Goal: Information Seeking & Learning: Learn about a topic

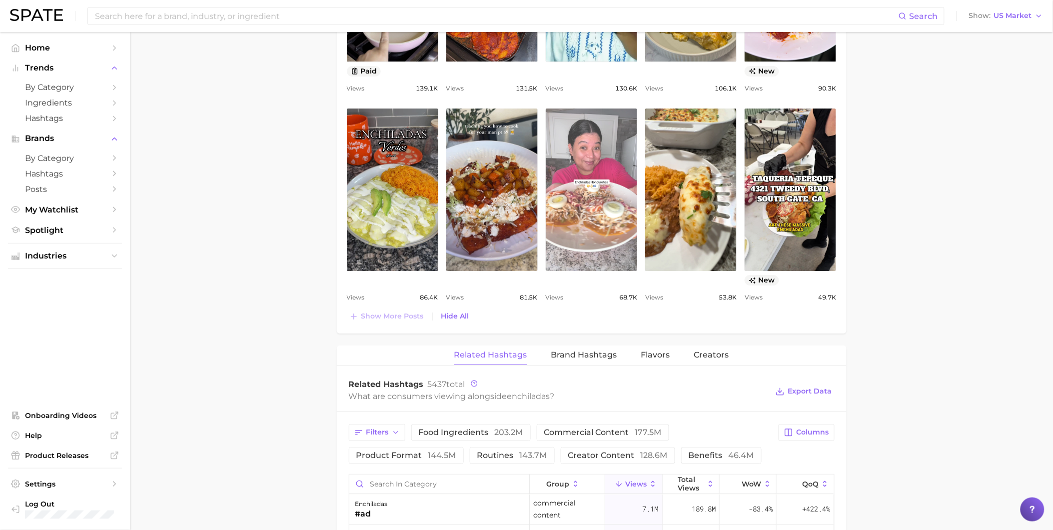
scroll to position [1110, 0]
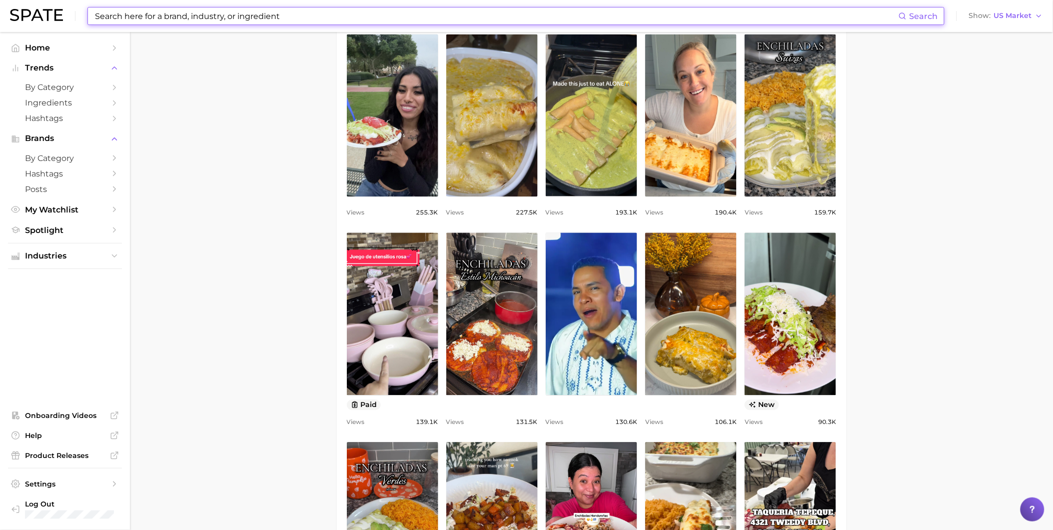
click at [221, 9] on input at bounding box center [496, 15] width 804 height 17
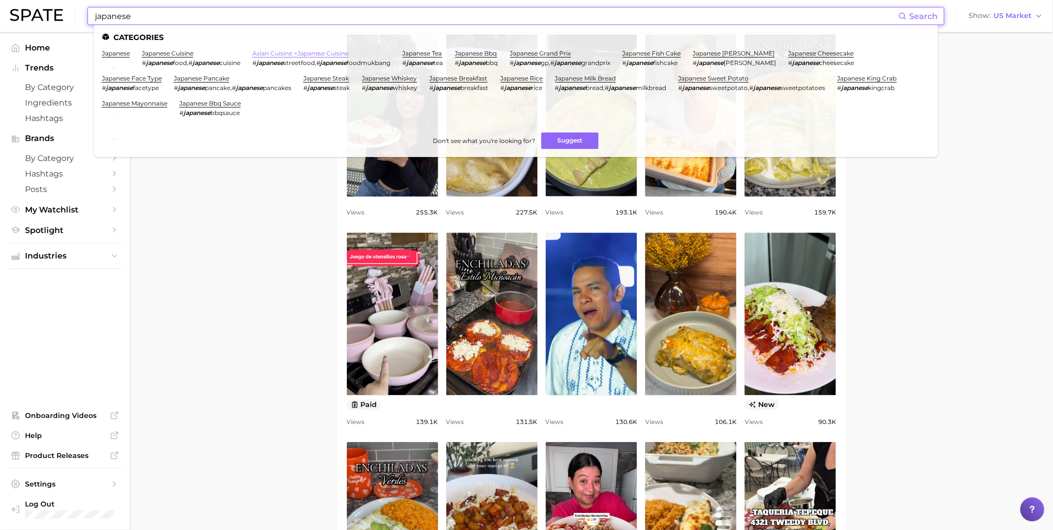
type input "japanese"
click at [275, 54] on link "asian cuisine > japanese cuisine" at bounding box center [300, 52] width 96 height 7
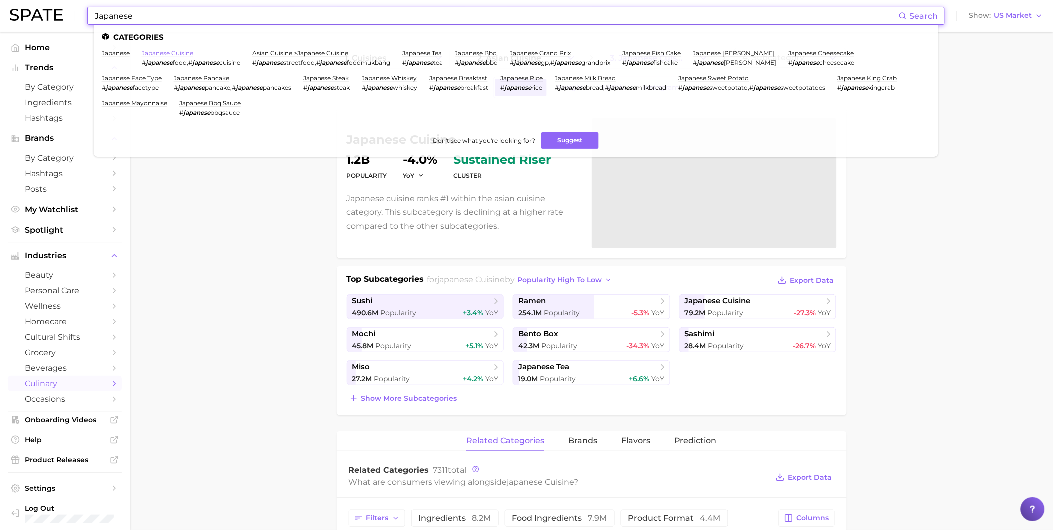
type input "Japanese"
click at [186, 52] on link "japanese cuisine" at bounding box center [167, 52] width 51 height 7
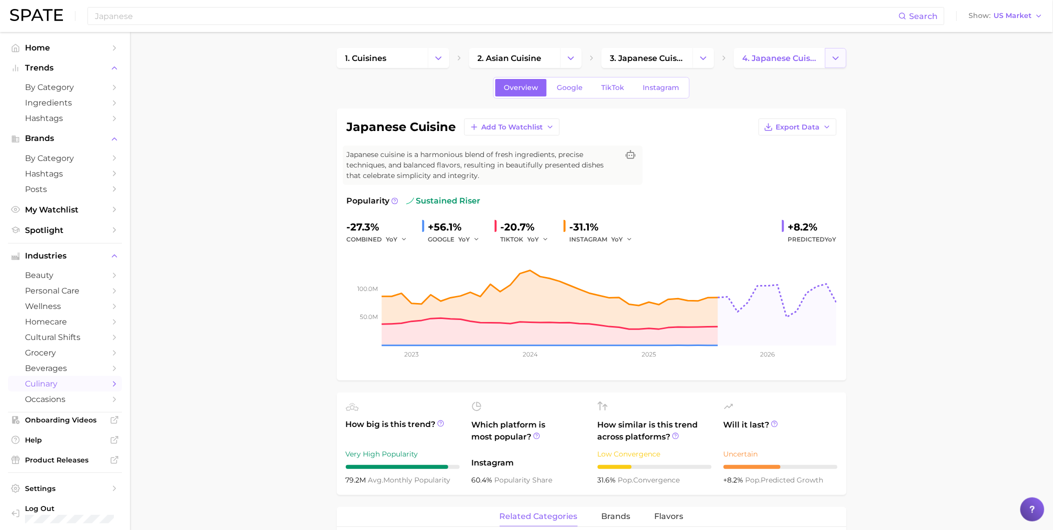
click at [835, 65] on button "Change Category" at bounding box center [835, 58] width 21 height 20
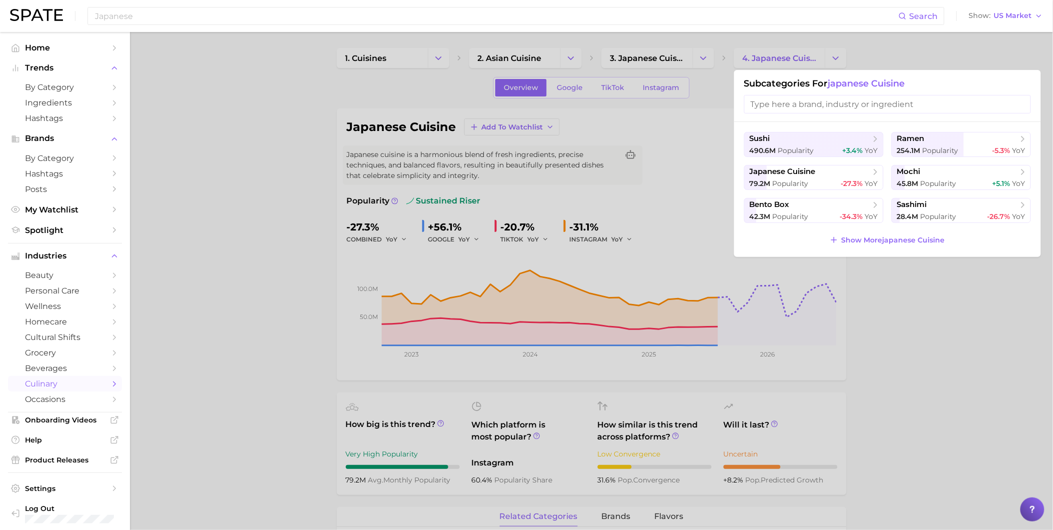
click at [708, 56] on div at bounding box center [526, 265] width 1053 height 530
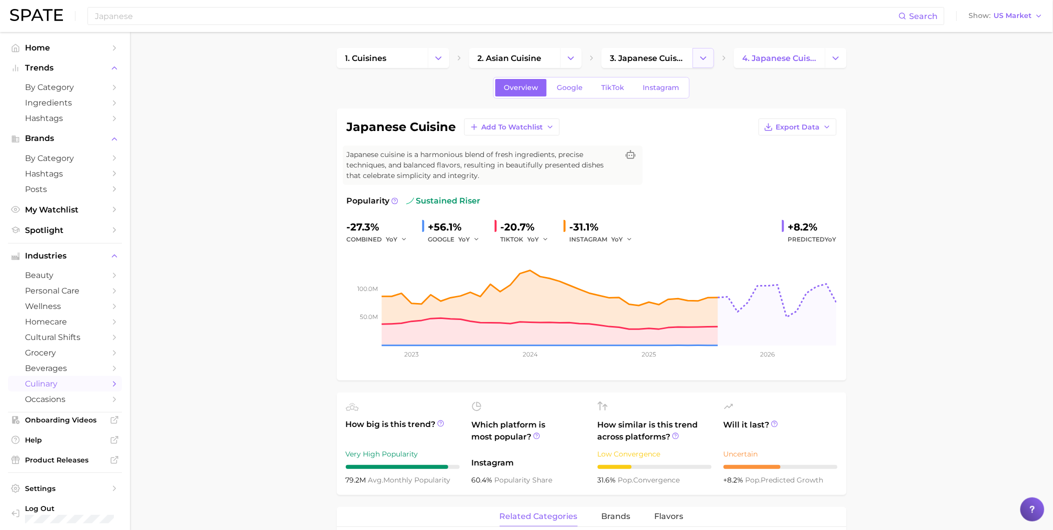
click at [707, 56] on icon "Change Category" at bounding box center [703, 58] width 10 height 10
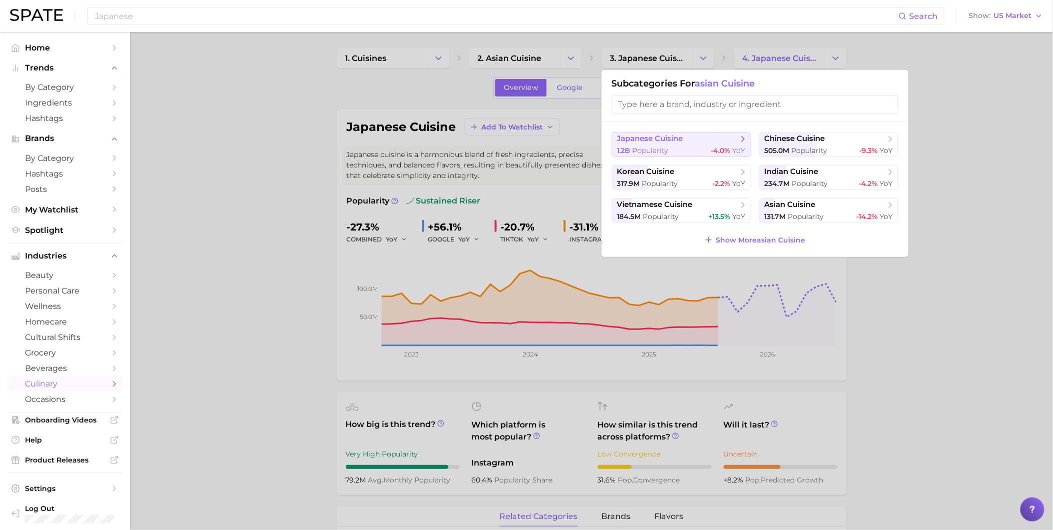
click at [687, 146] on div "1.2b Popularity -4.0% YoY" at bounding box center [681, 150] width 128 height 9
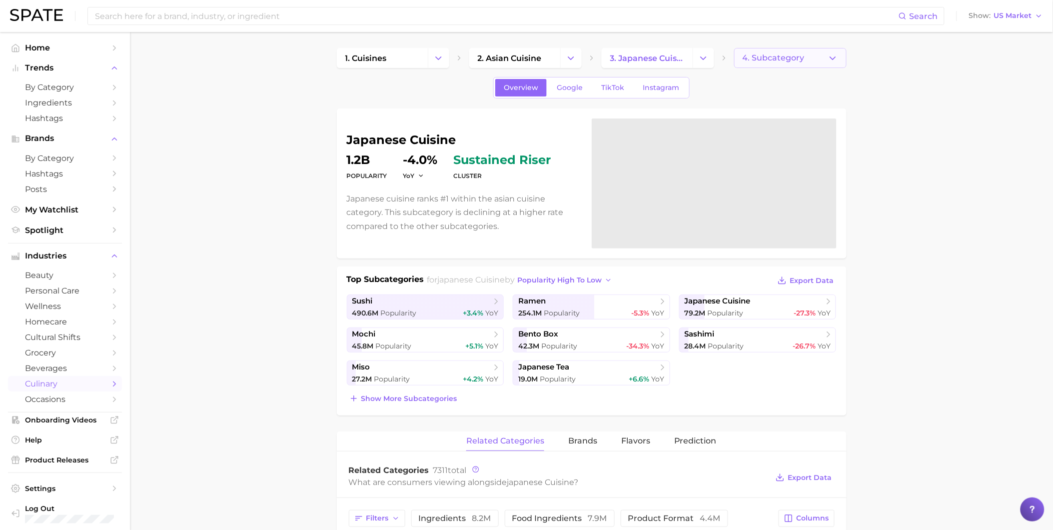
click at [841, 49] on button "4. Subcategory" at bounding box center [790, 58] width 112 height 20
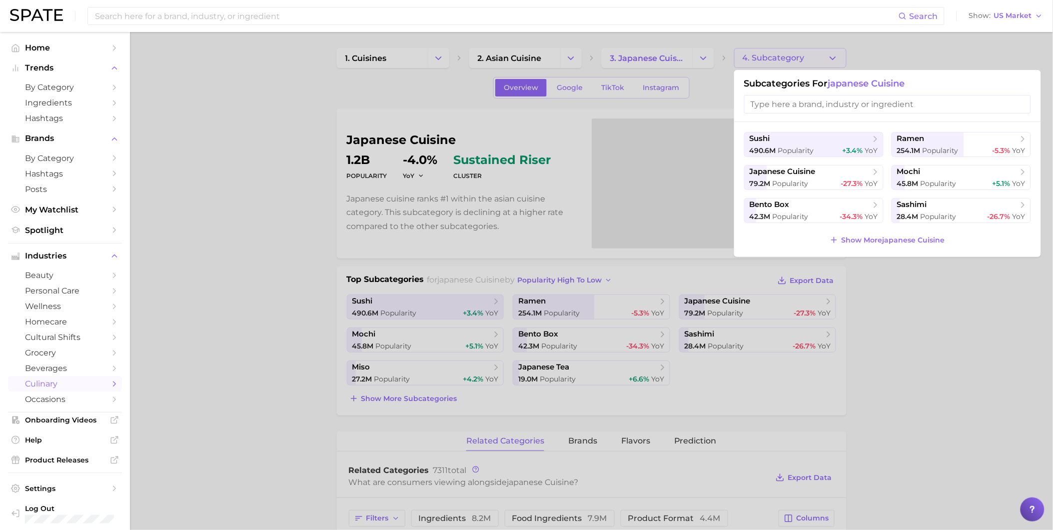
click at [704, 87] on div at bounding box center [526, 265] width 1053 height 530
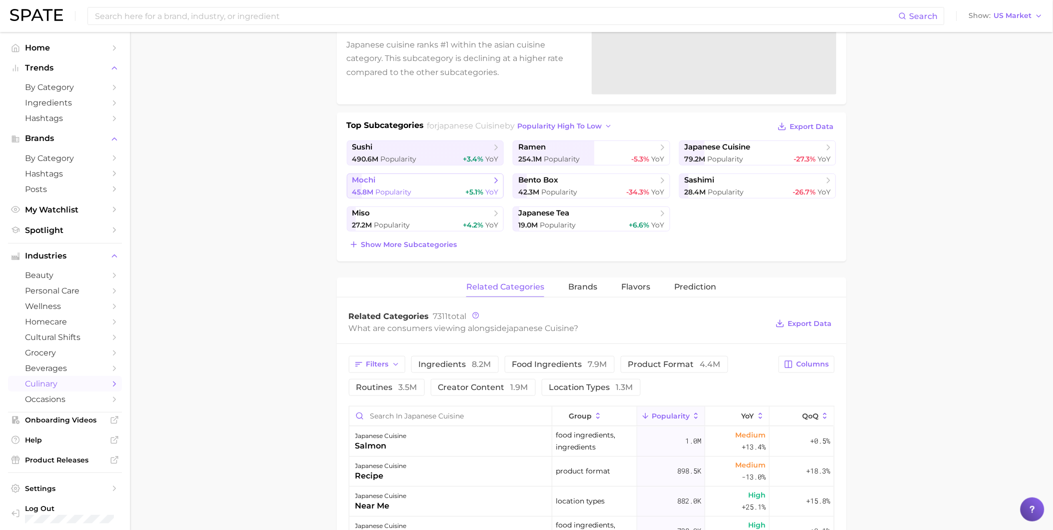
scroll to position [166, 0]
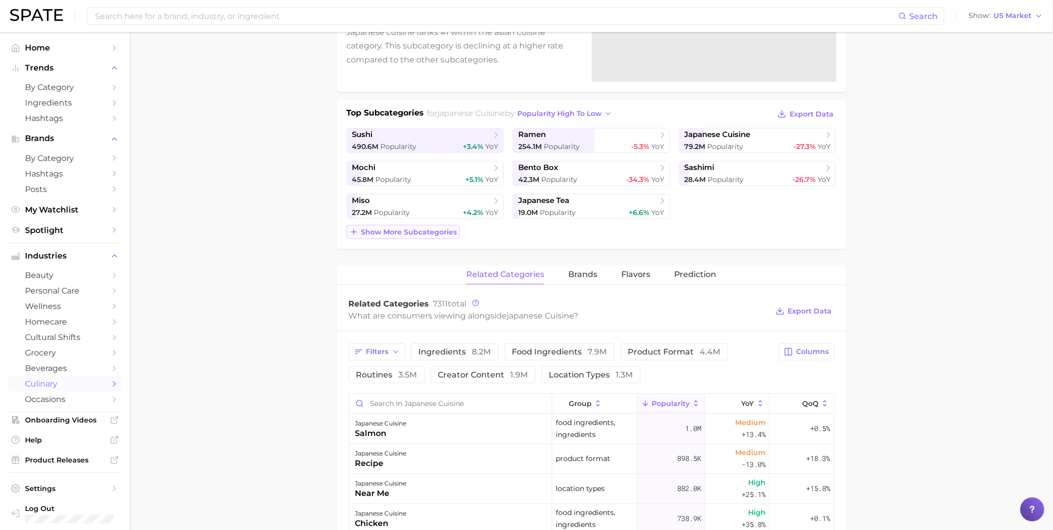
click at [443, 233] on span "Show more subcategories" at bounding box center [409, 232] width 96 height 8
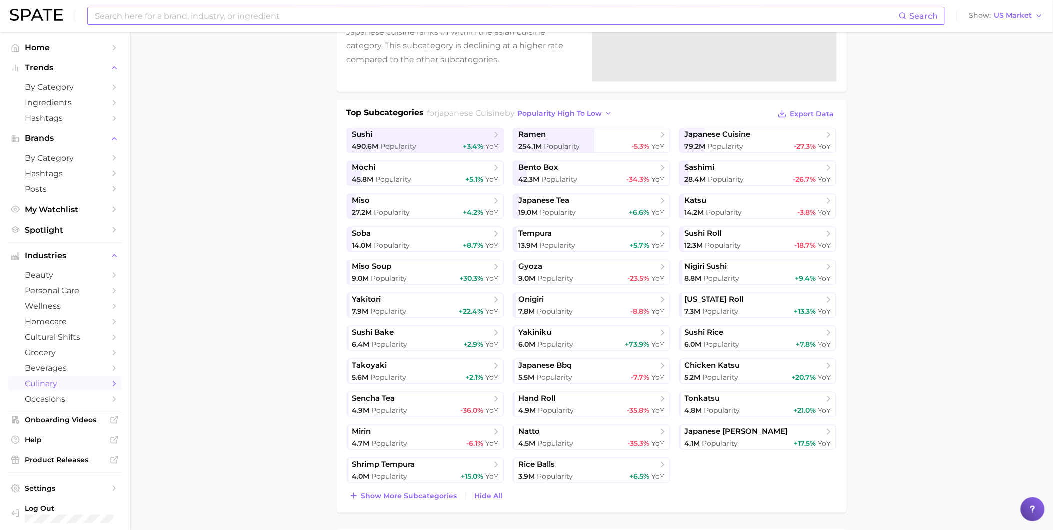
click at [260, 18] on input at bounding box center [496, 15] width 804 height 17
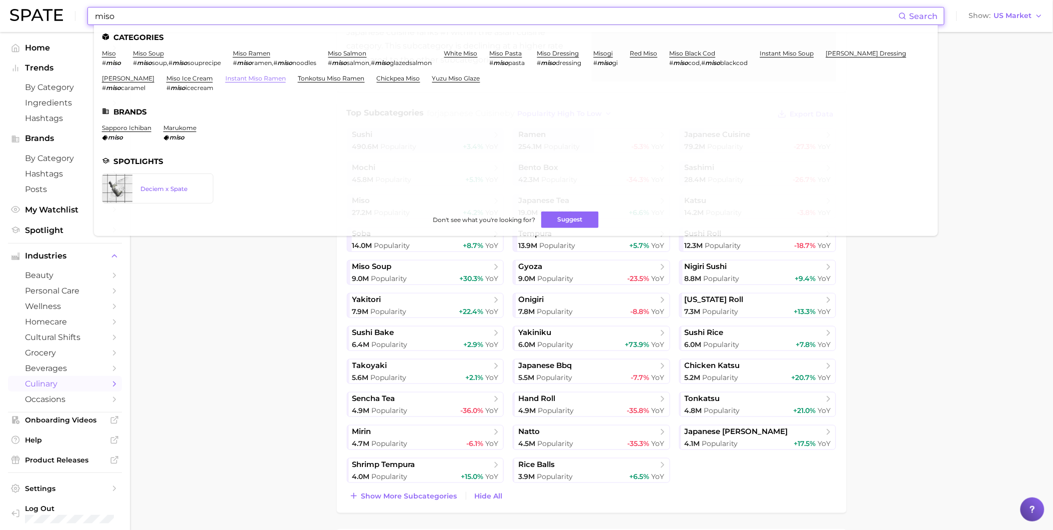
type input "miso"
click at [225, 80] on link "instant miso ramen" at bounding box center [255, 77] width 60 height 7
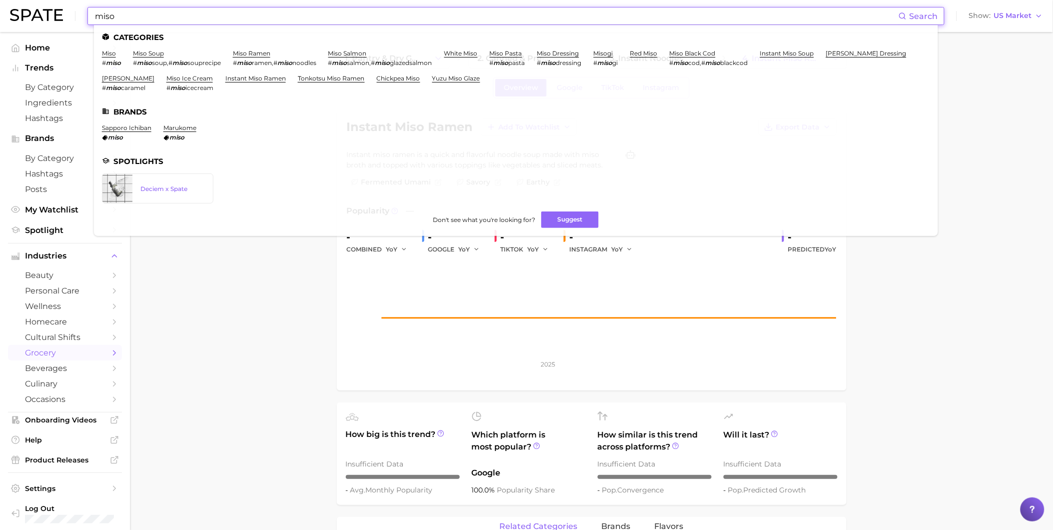
click at [270, 20] on input "miso" at bounding box center [496, 15] width 804 height 17
click at [435, 77] on link "yuzu miso glaze" at bounding box center [456, 77] width 48 height 7
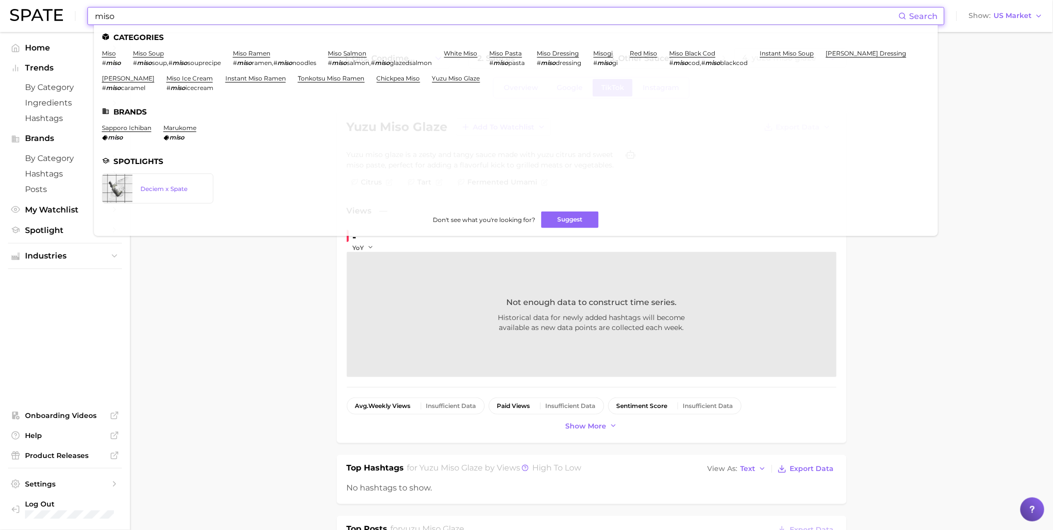
click at [195, 15] on input "miso" at bounding box center [496, 15] width 804 height 17
click at [130, 80] on link "[PERSON_NAME]" at bounding box center [128, 77] width 52 height 7
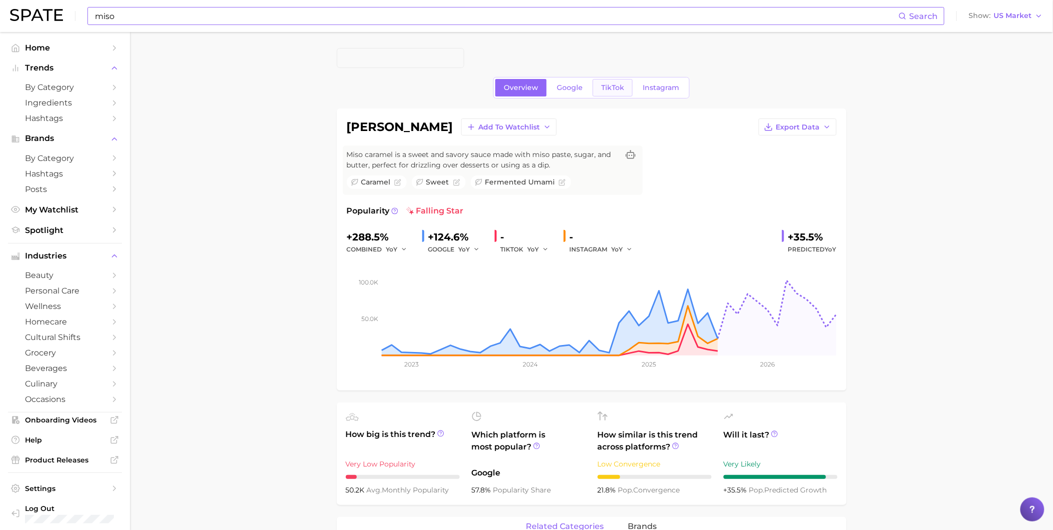
click at [617, 91] on span "TikTok" at bounding box center [612, 87] width 23 height 8
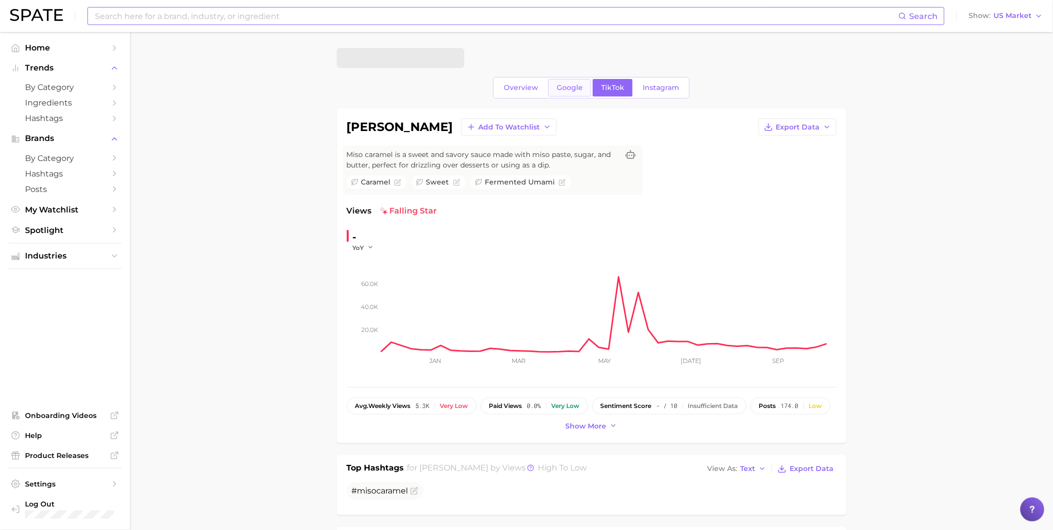
click at [561, 86] on span "Google" at bounding box center [570, 87] width 26 height 8
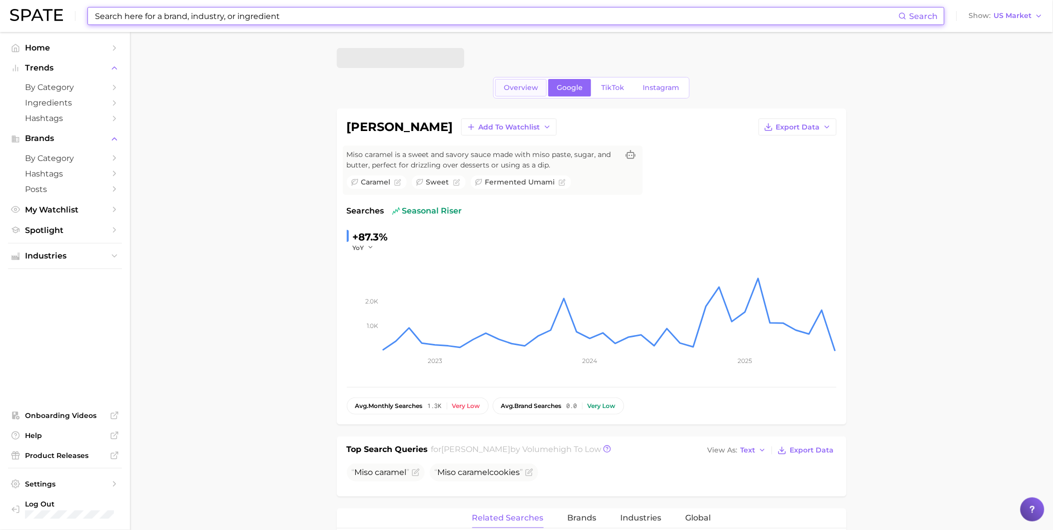
click at [514, 89] on span "Overview" at bounding box center [521, 87] width 34 height 8
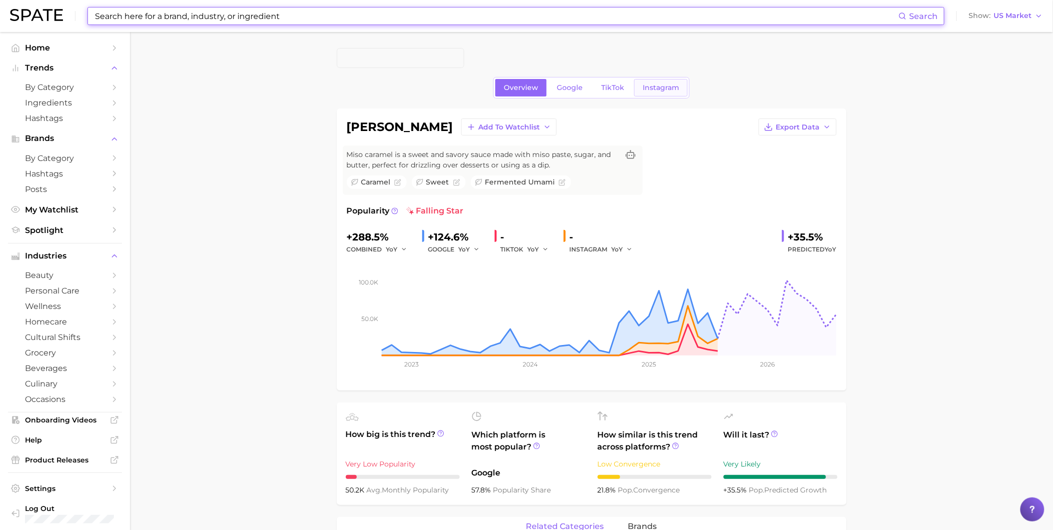
click at [669, 93] on link "Instagram" at bounding box center [660, 87] width 53 height 17
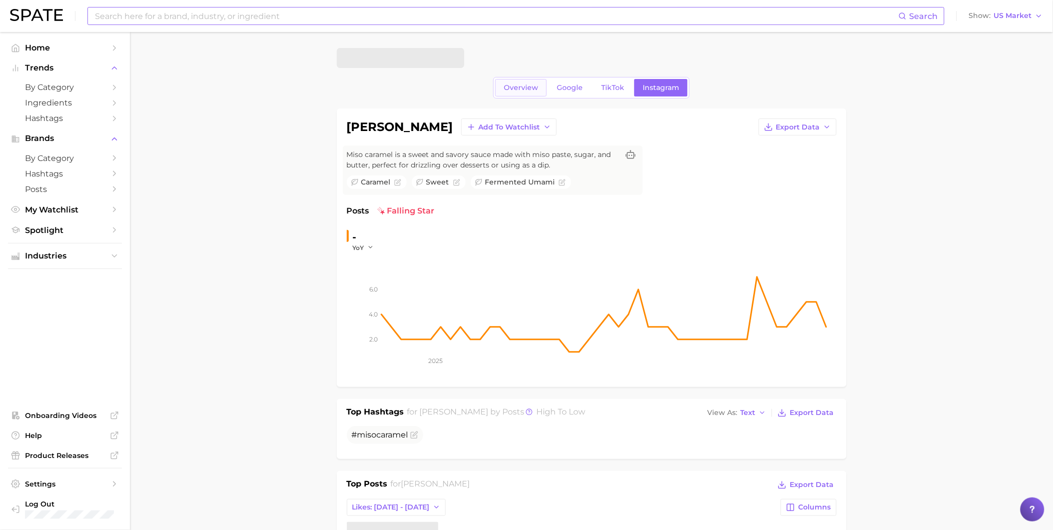
click at [520, 83] on span "Overview" at bounding box center [521, 87] width 34 height 8
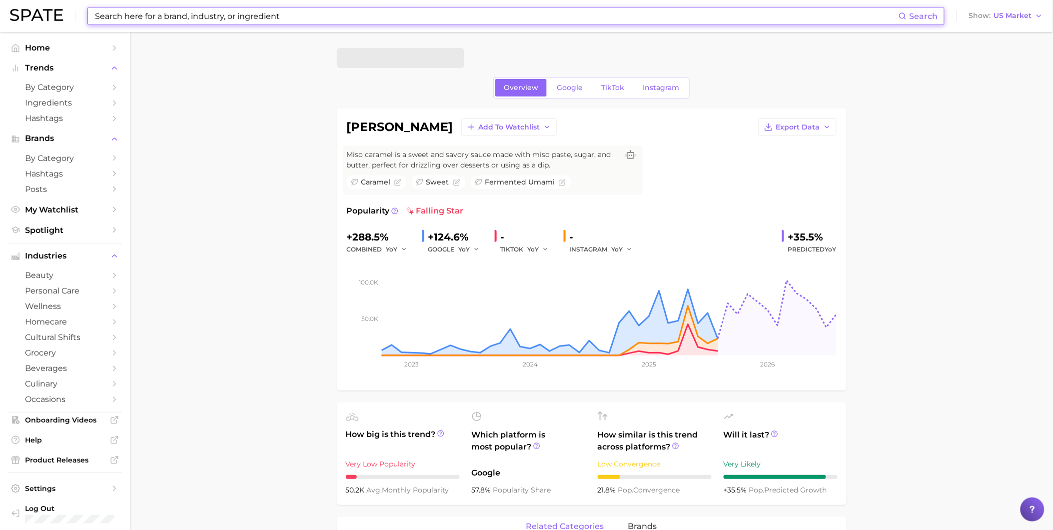
click at [187, 21] on input at bounding box center [496, 15] width 804 height 17
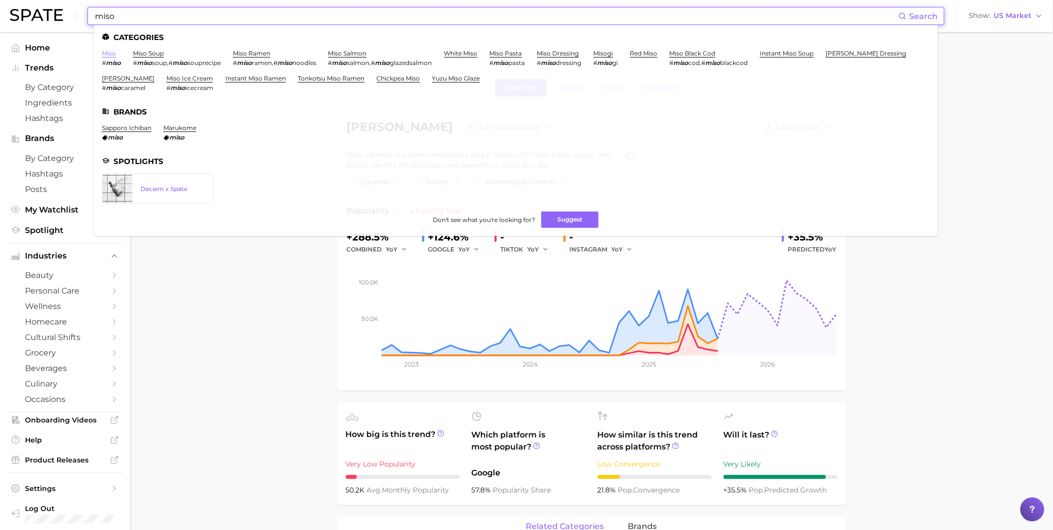
type input "miso"
click at [105, 53] on link "miso" at bounding box center [109, 52] width 14 height 7
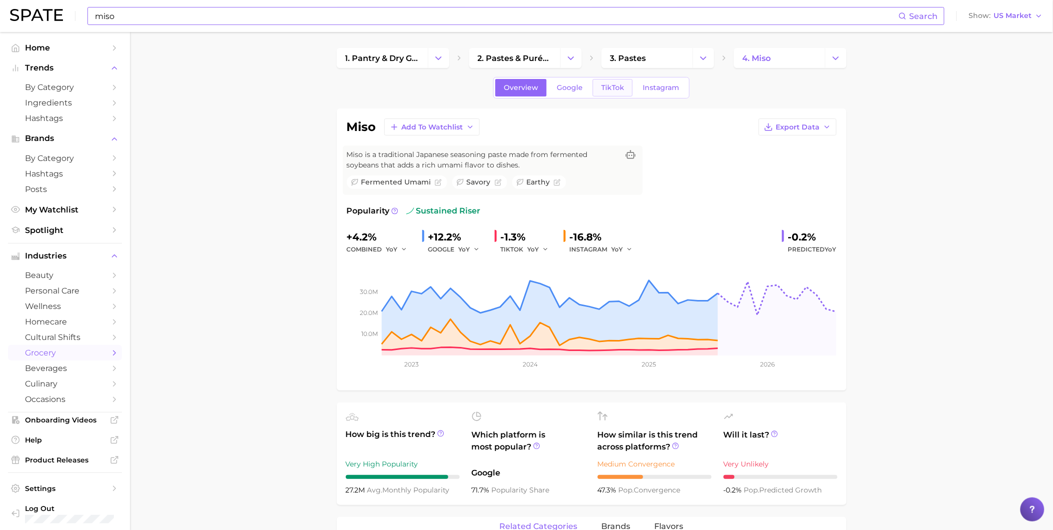
click at [613, 88] on span "TikTok" at bounding box center [612, 87] width 23 height 8
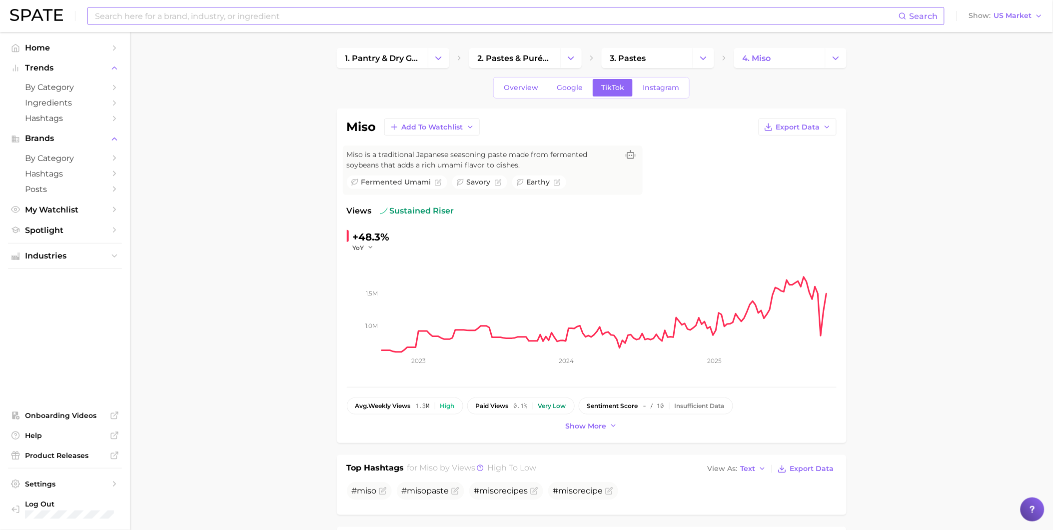
drag, startPoint x: 523, startPoint y: 163, endPoint x: 347, endPoint y: 152, distance: 176.7
click at [347, 152] on span "Miso is a traditional Japanese seasoning paste made from fermented soybeans tha…" at bounding box center [483, 159] width 272 height 21
drag, startPoint x: 347, startPoint y: 152, endPoint x: 352, endPoint y: 153, distance: 5.6
copy span "Miso is a traditional Japanese seasoning paste made from fermented soybeans tha…"
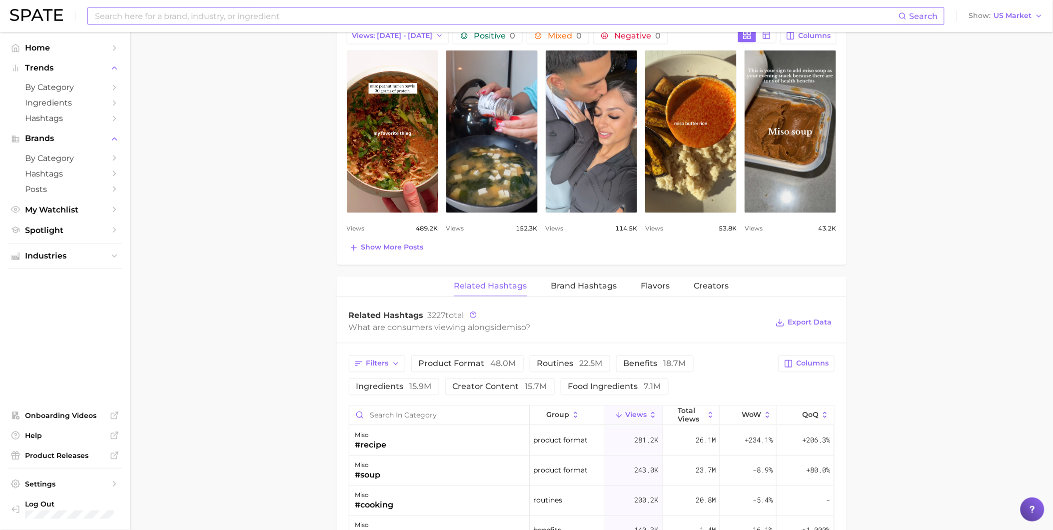
scroll to position [555, 0]
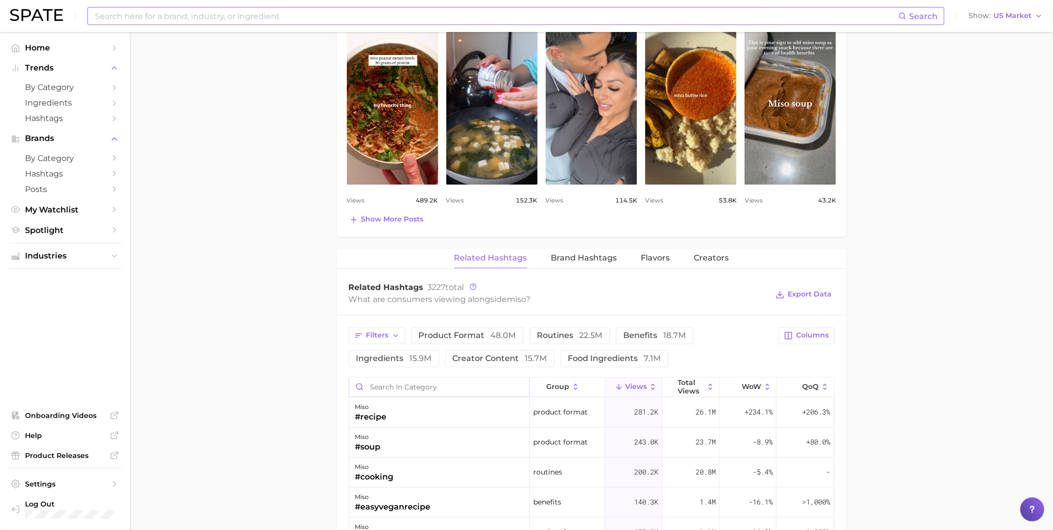
click at [476, 384] on input "Search in category" at bounding box center [439, 387] width 180 height 19
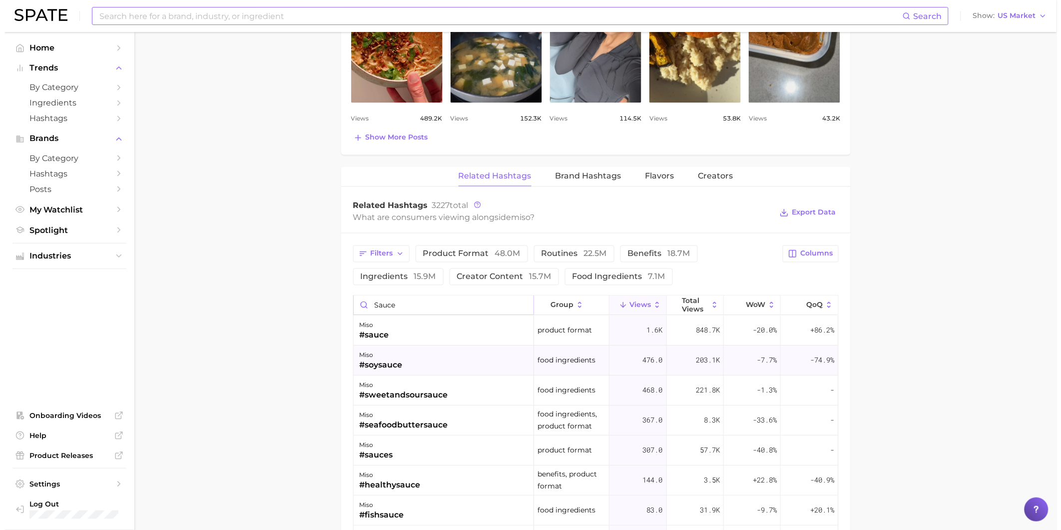
scroll to position [666, 0]
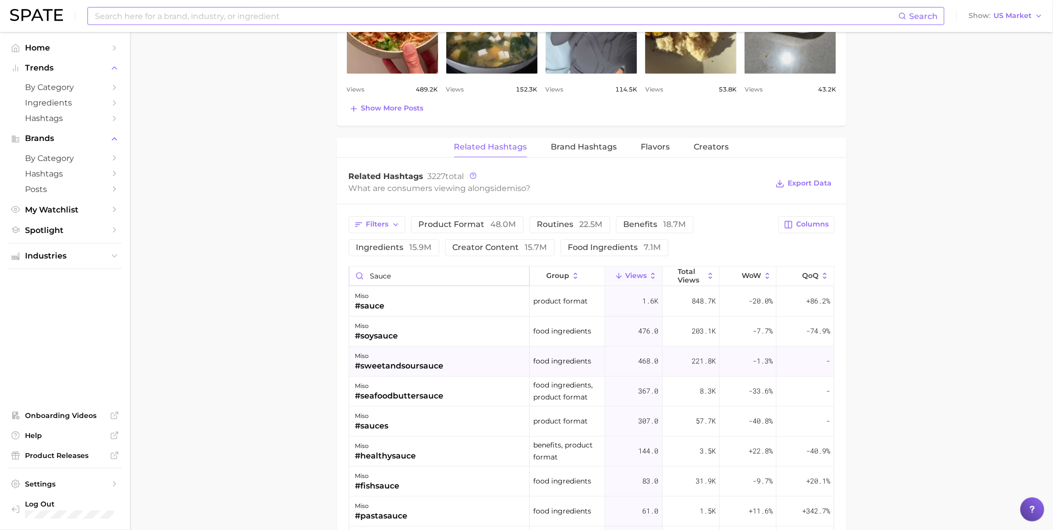
type input "sauce"
click at [454, 363] on div "miso #sweetandsoursauce" at bounding box center [439, 362] width 180 height 30
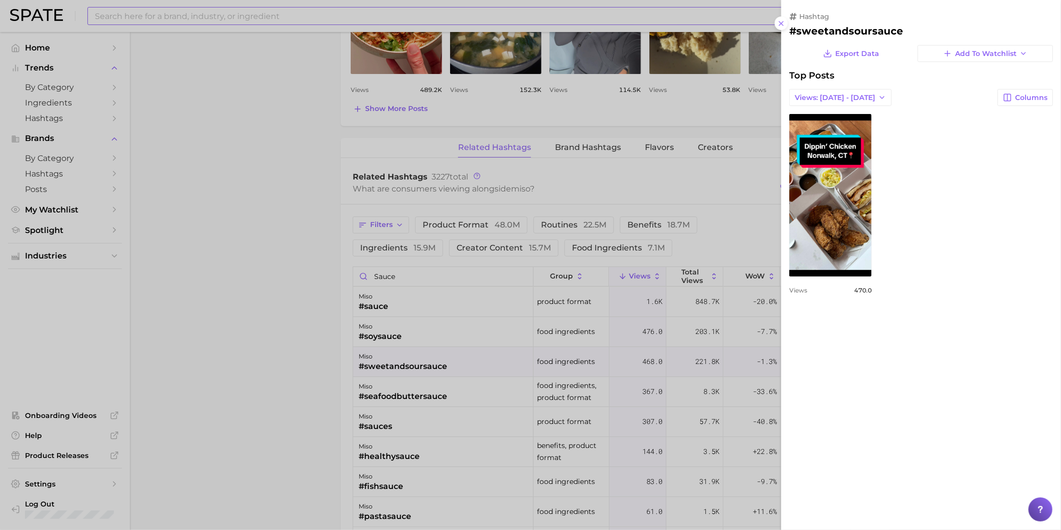
scroll to position [0, 0]
click at [477, 397] on div at bounding box center [530, 265] width 1061 height 530
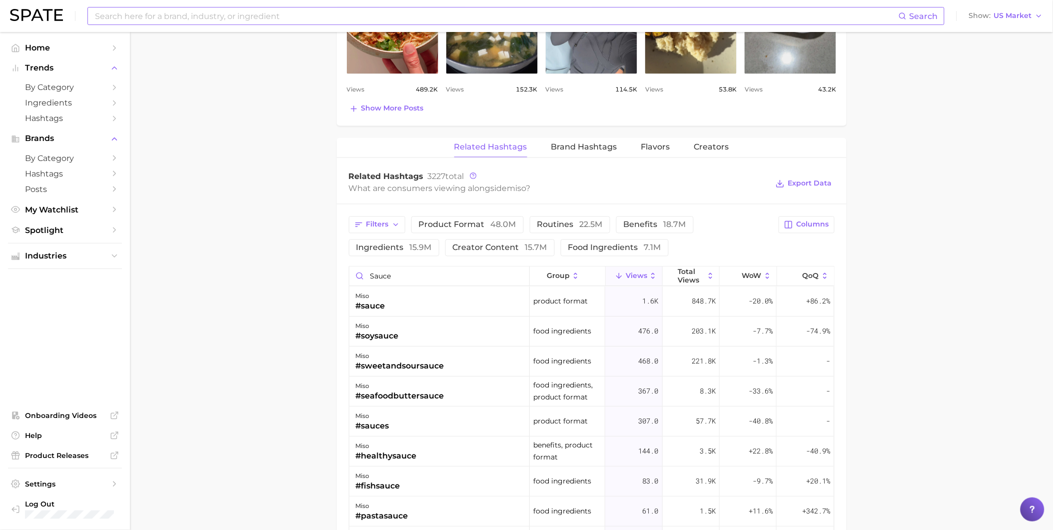
click at [477, 397] on div "miso #seafoodbuttersauce" at bounding box center [439, 392] width 180 height 30
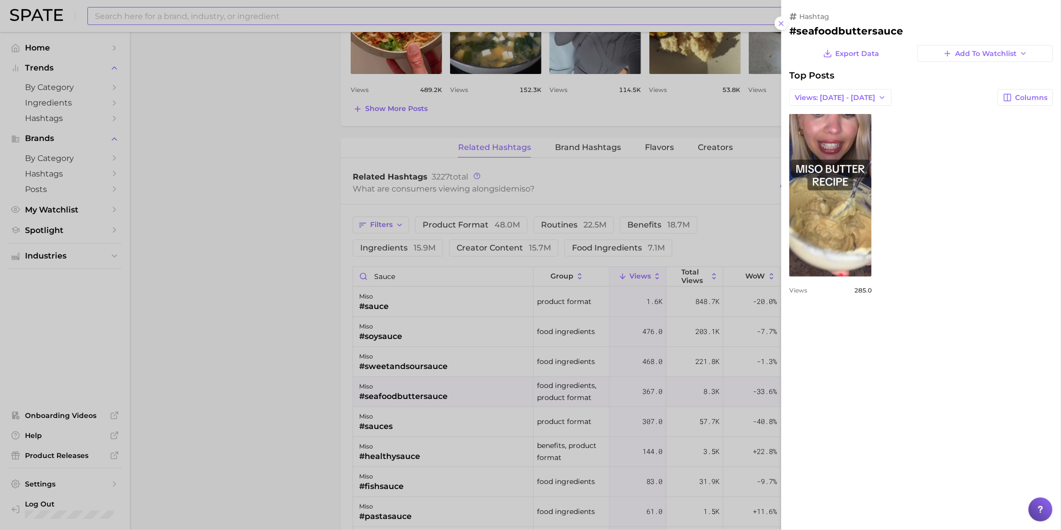
click at [315, 377] on div at bounding box center [530, 265] width 1061 height 530
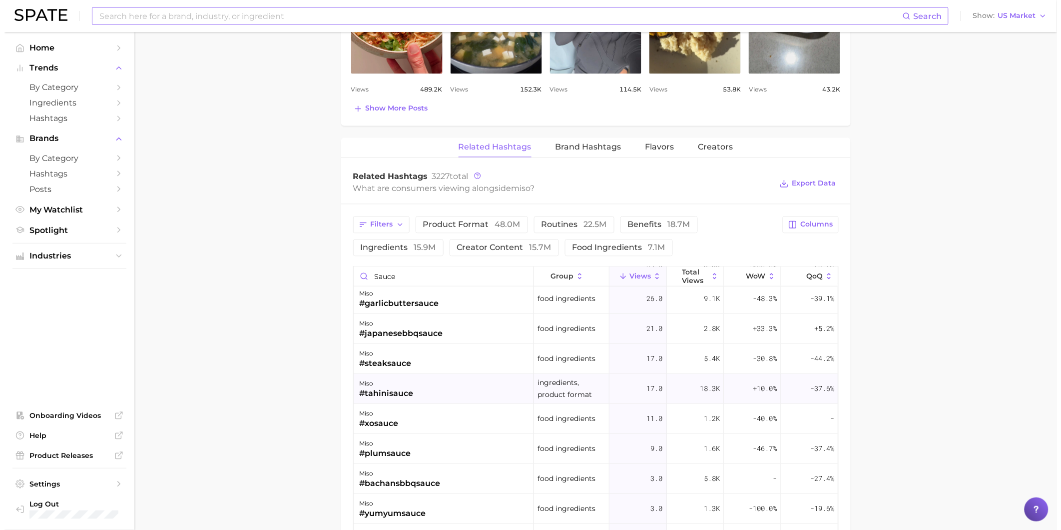
scroll to position [388, 0]
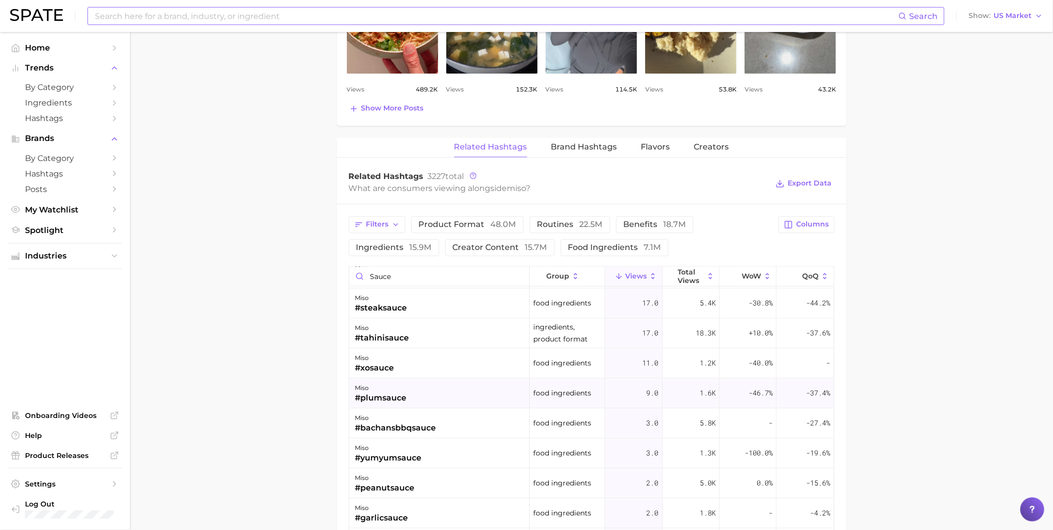
click at [470, 402] on div "miso #plumsauce" at bounding box center [439, 393] width 180 height 30
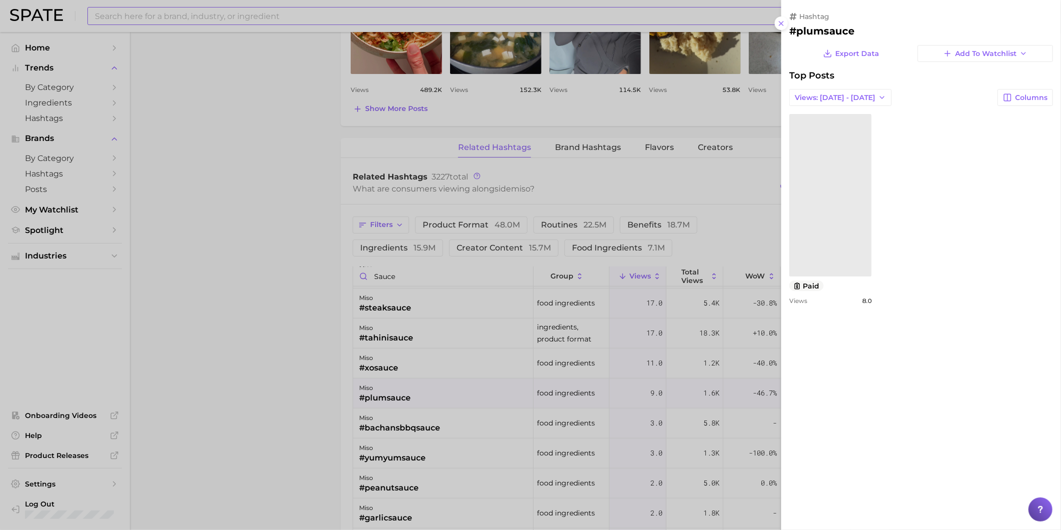
click at [395, 310] on div at bounding box center [530, 265] width 1061 height 530
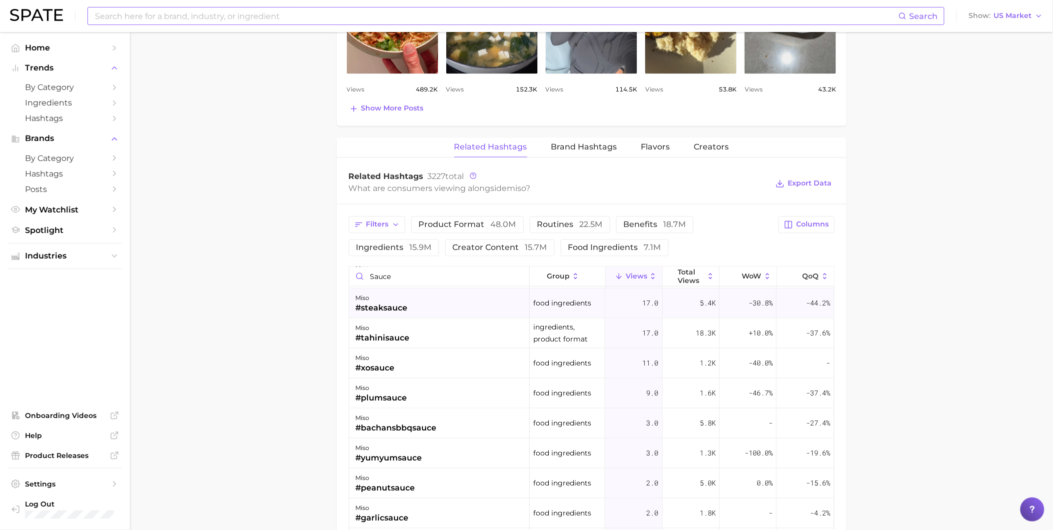
click at [405, 307] on div "#steaksauce" at bounding box center [381, 308] width 52 height 12
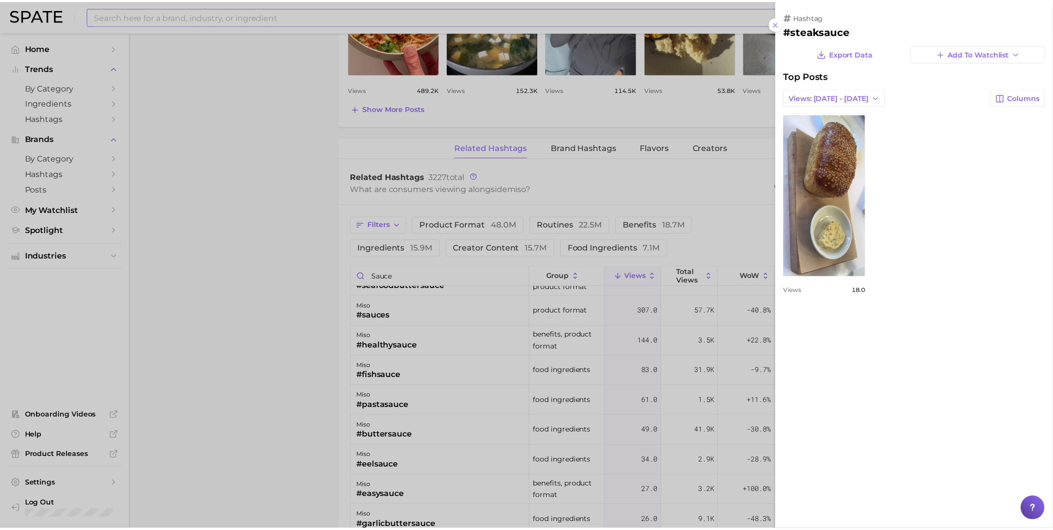
scroll to position [0, 0]
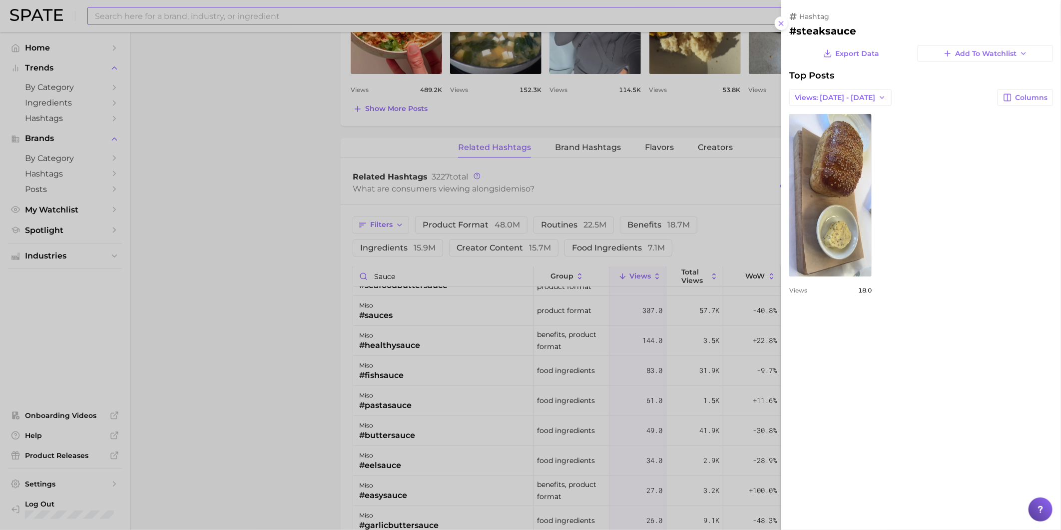
click at [255, 459] on div at bounding box center [530, 265] width 1061 height 530
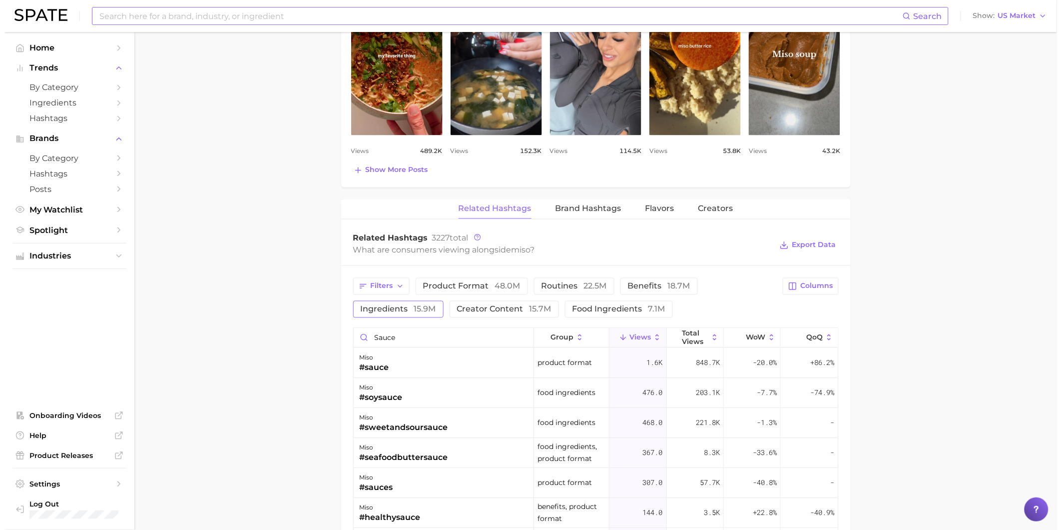
scroll to position [611, 0]
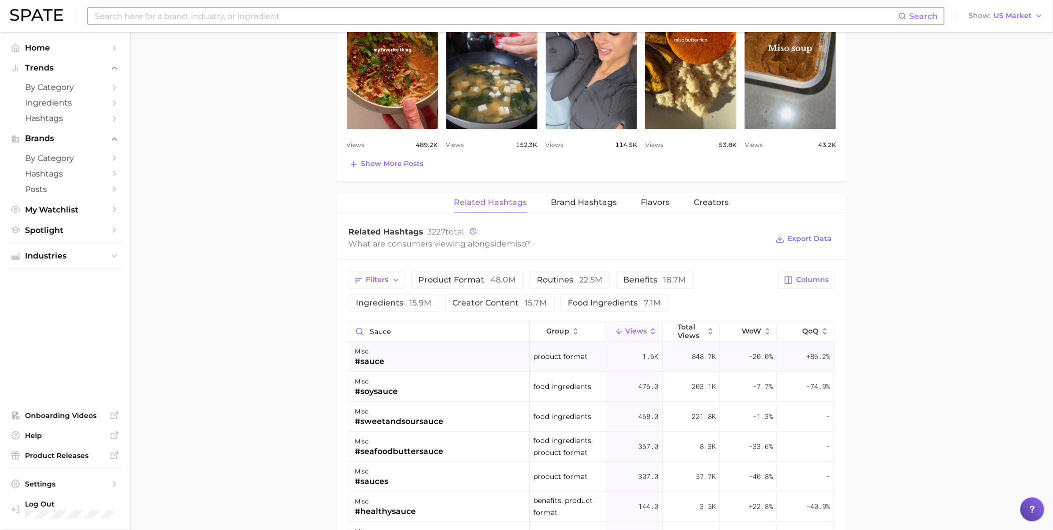
click at [415, 366] on div "miso #sauce" at bounding box center [439, 357] width 180 height 30
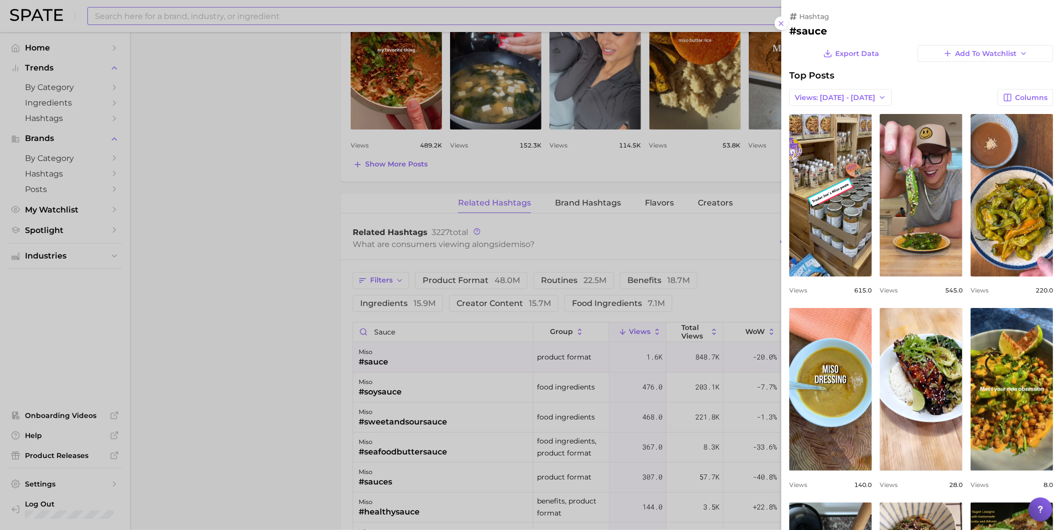
scroll to position [0, 0]
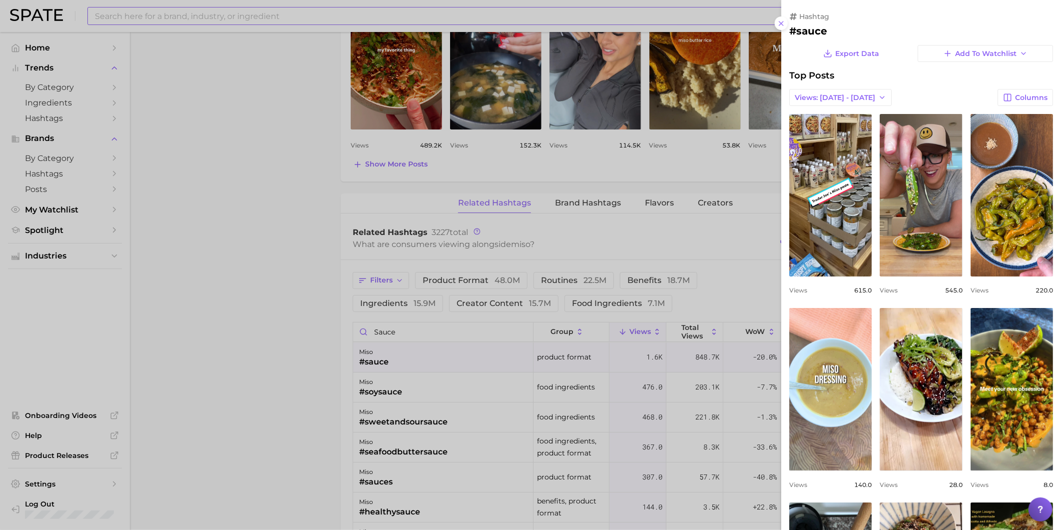
click at [872, 372] on link "view post on TikTok" at bounding box center [830, 389] width 82 height 162
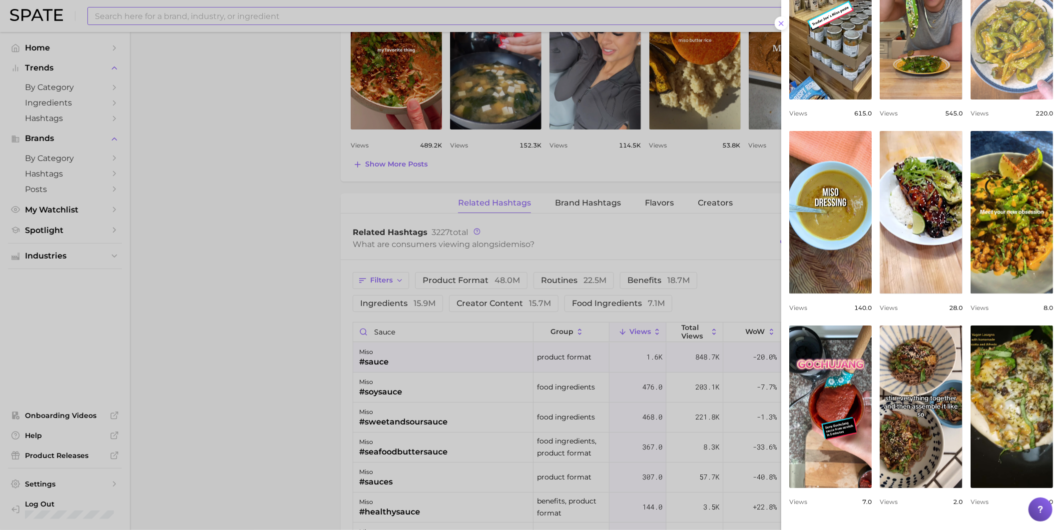
scroll to position [222, 0]
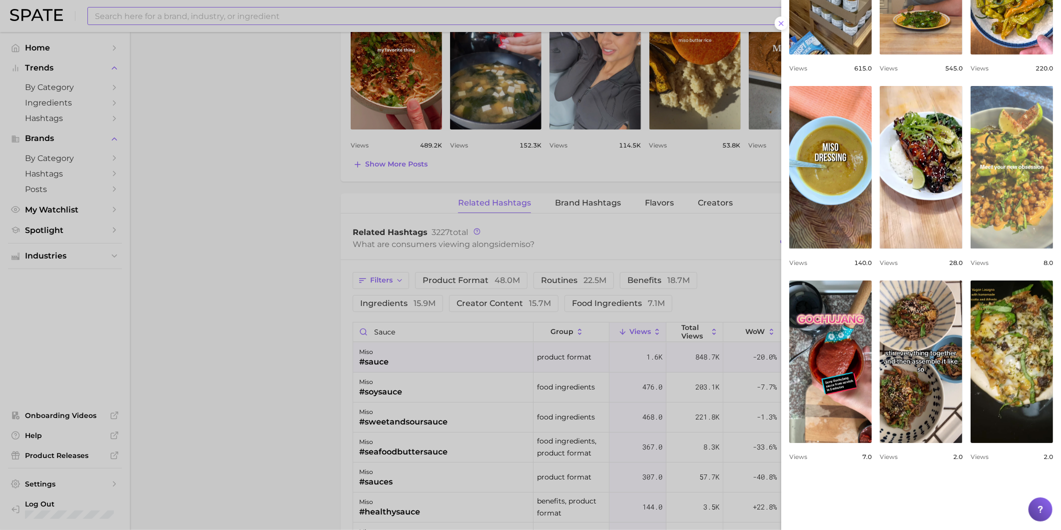
click at [971, 248] on link "view post on TikTok" at bounding box center [1012, 167] width 82 height 162
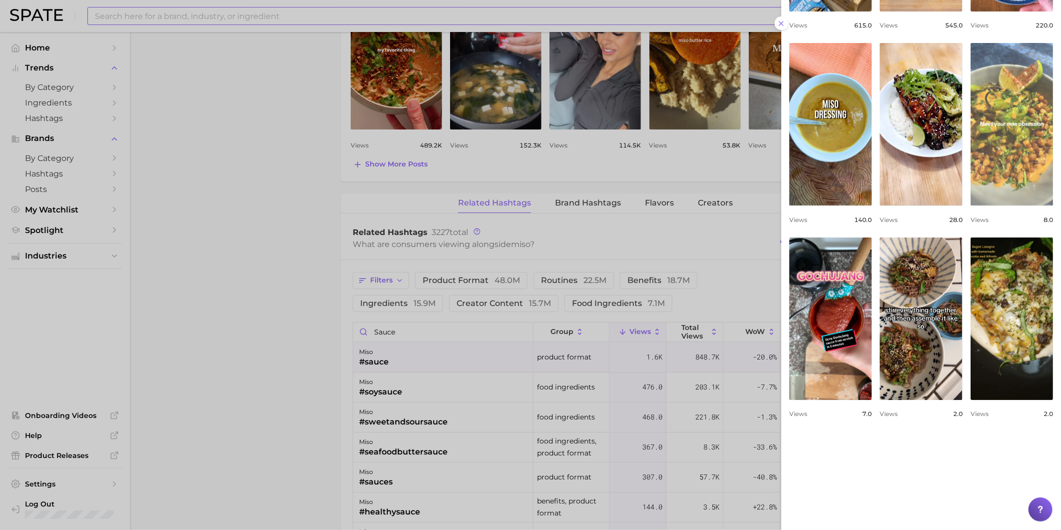
scroll to position [388, 0]
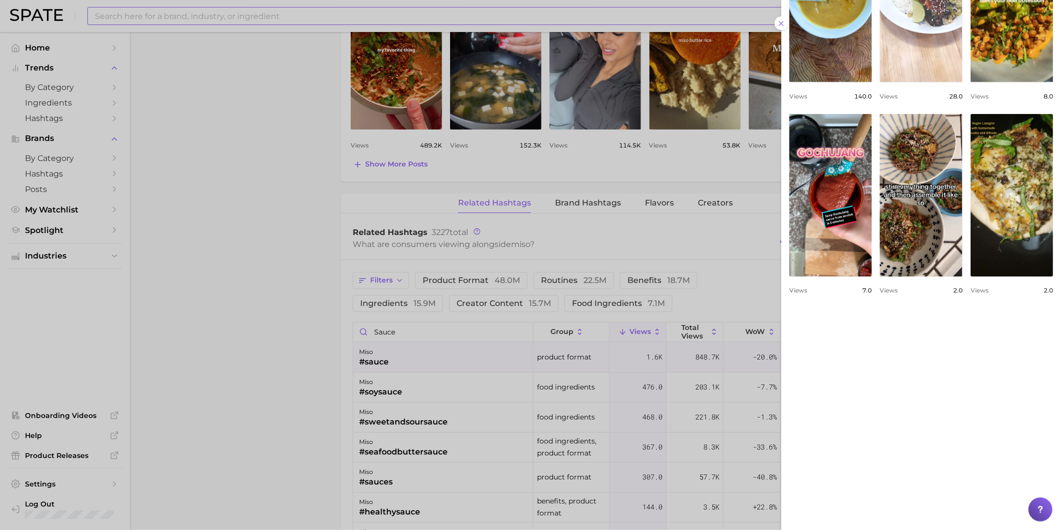
click at [880, 82] on link "view post on TikTok" at bounding box center [921, 1] width 82 height 162
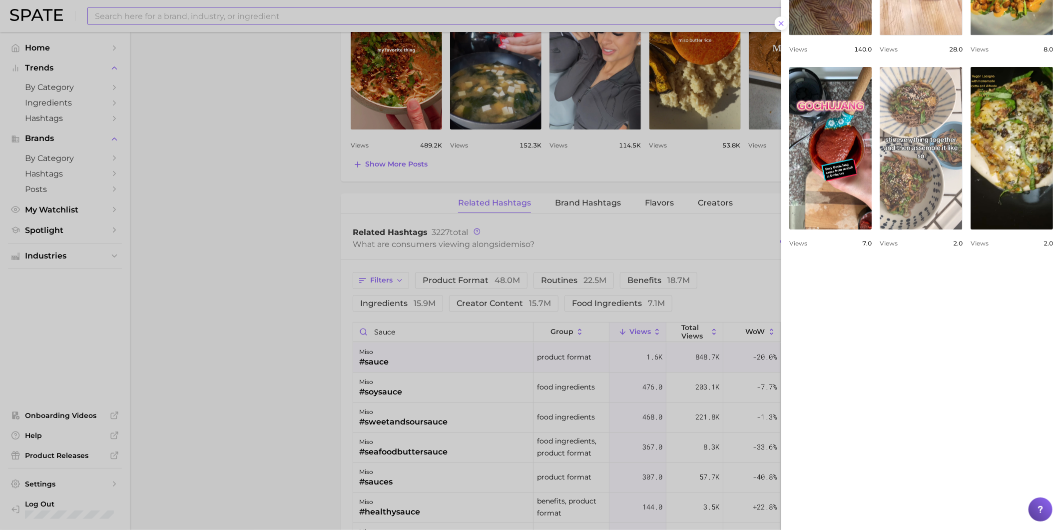
scroll to position [572, 0]
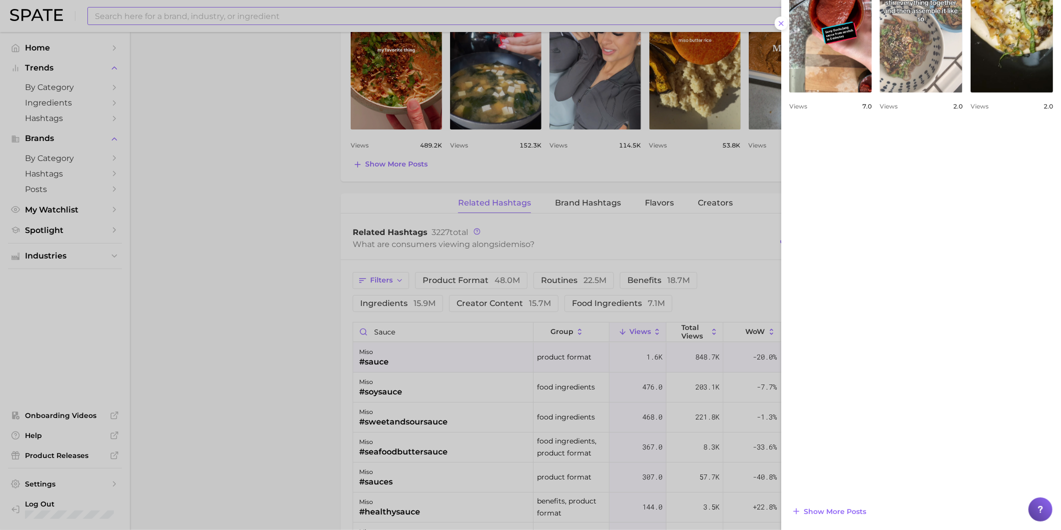
click at [962, 92] on link "view post on TikTok" at bounding box center [921, 11] width 82 height 162
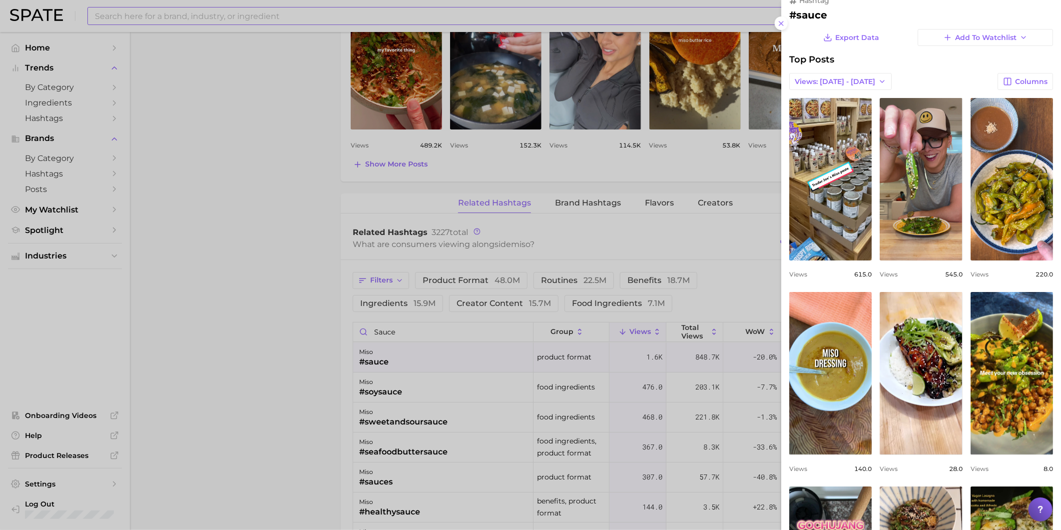
scroll to position [0, 0]
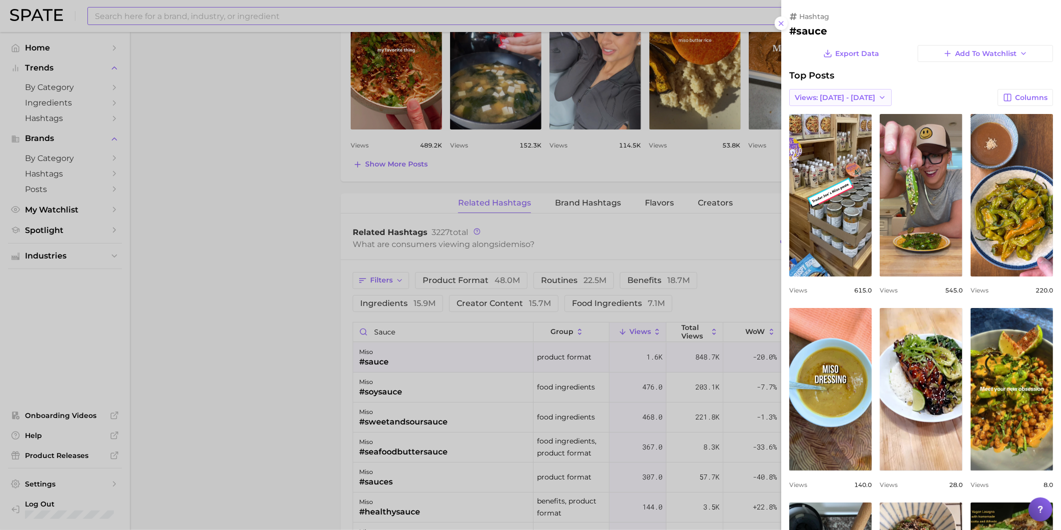
click at [853, 94] on span "Views: [DATE] - [DATE]" at bounding box center [835, 97] width 80 height 8
click at [849, 129] on button "Total Views" at bounding box center [844, 134] width 110 height 18
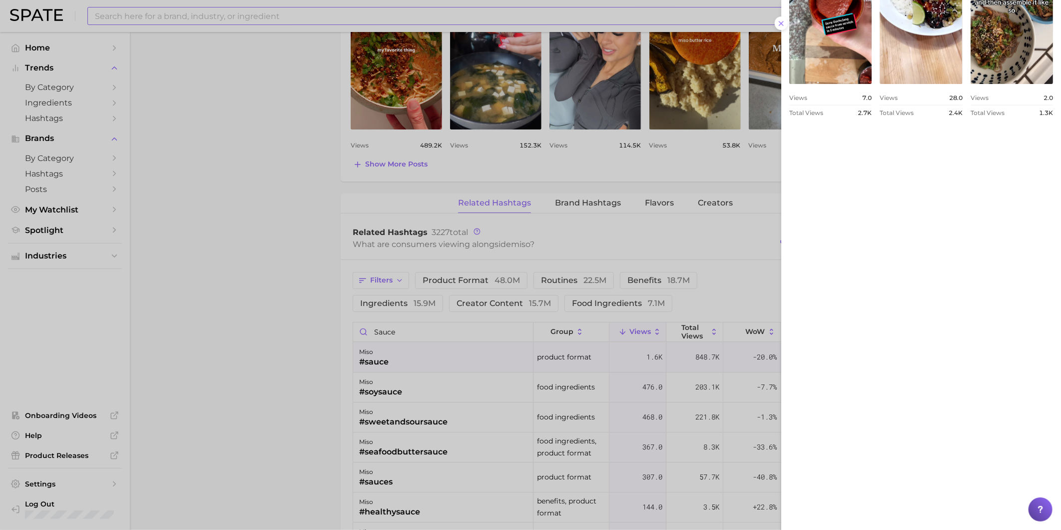
scroll to position [646, 0]
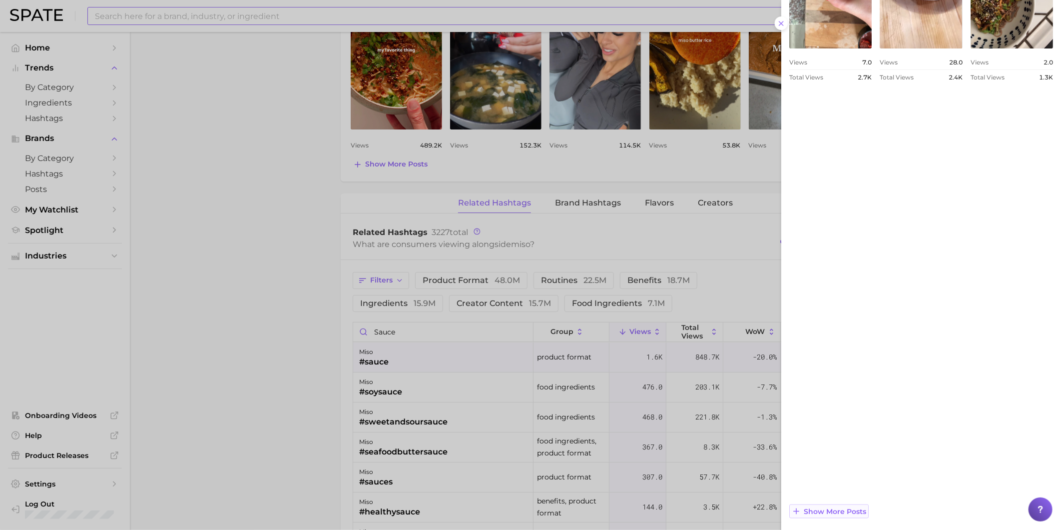
click at [848, 507] on span "Show more posts" at bounding box center [835, 511] width 62 height 8
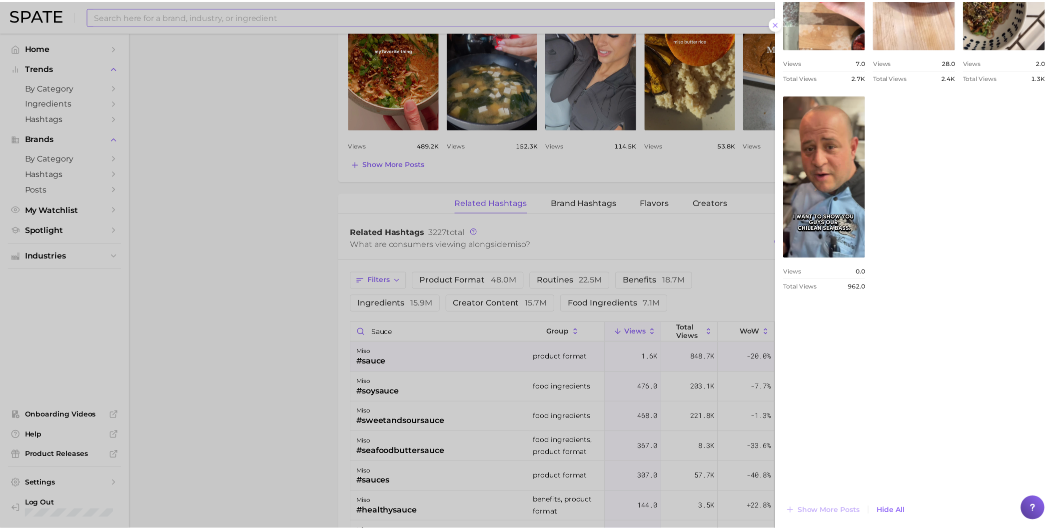
scroll to position [0, 0]
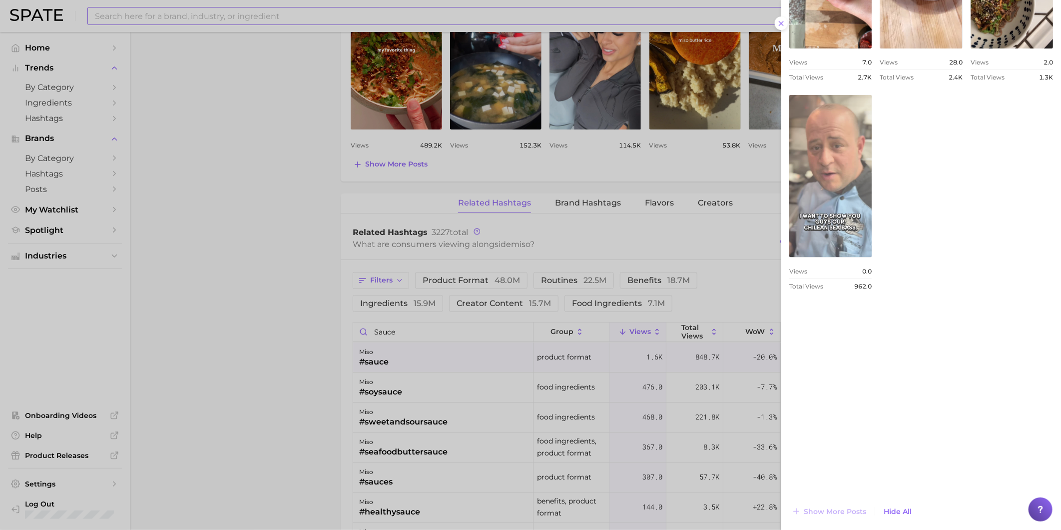
click at [872, 257] on link "view post on TikTok" at bounding box center [830, 176] width 82 height 162
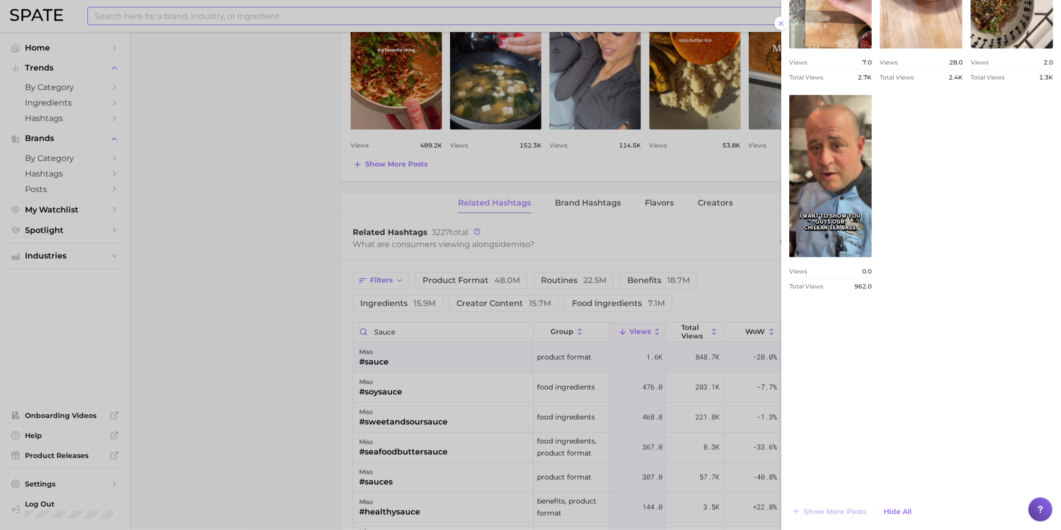
click at [586, 260] on div at bounding box center [530, 265] width 1061 height 530
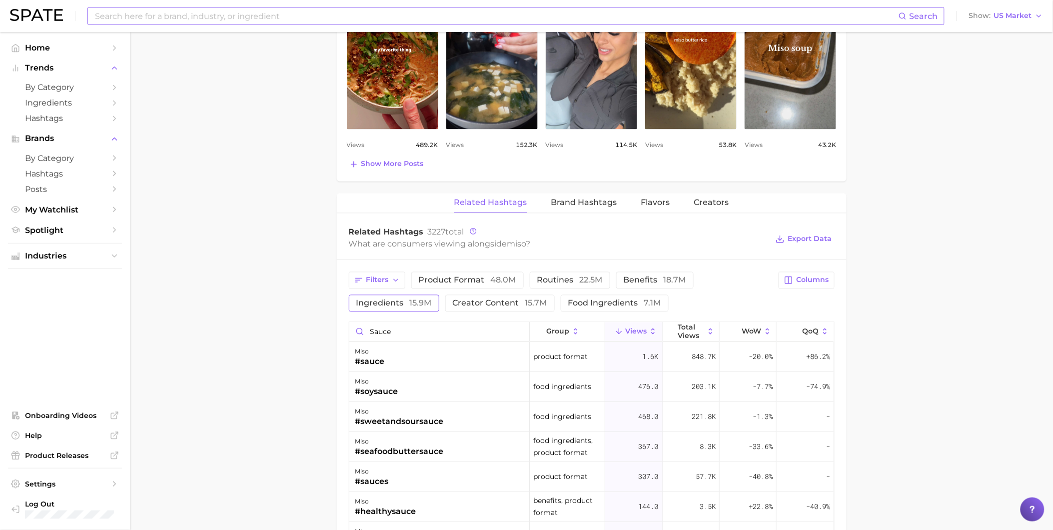
click at [400, 301] on span "ingredients 15.9m" at bounding box center [393, 303] width 75 height 8
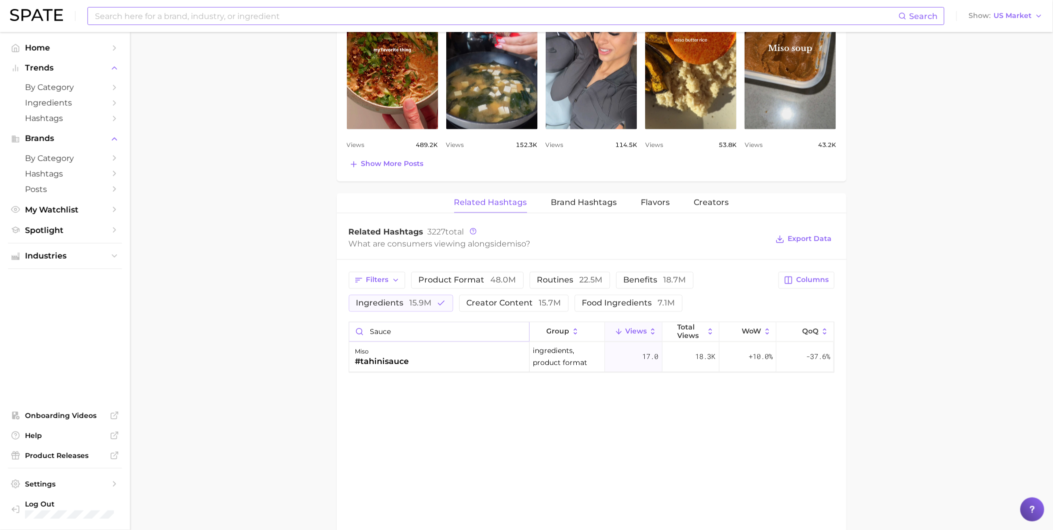
click at [519, 332] on input "sauce" at bounding box center [439, 331] width 180 height 19
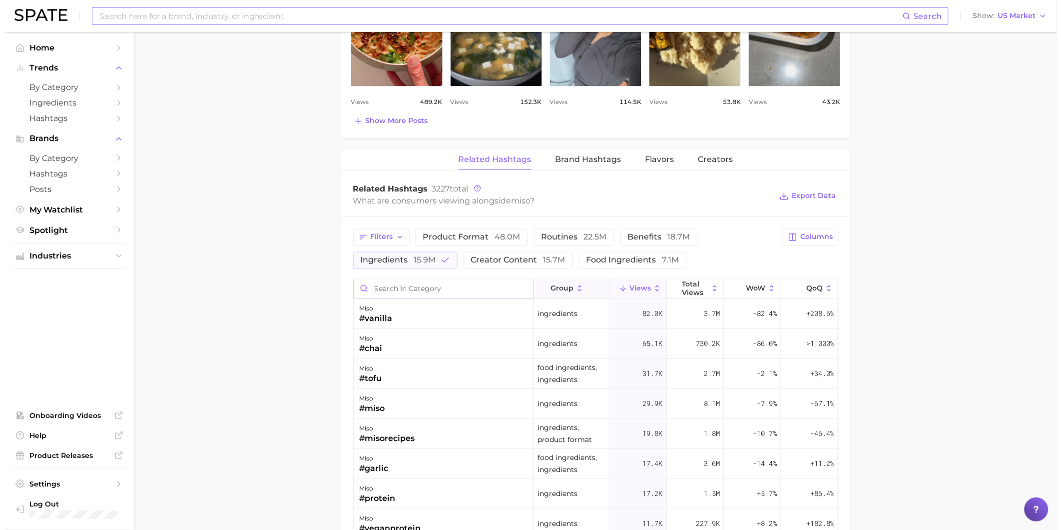
scroll to position [666, 0]
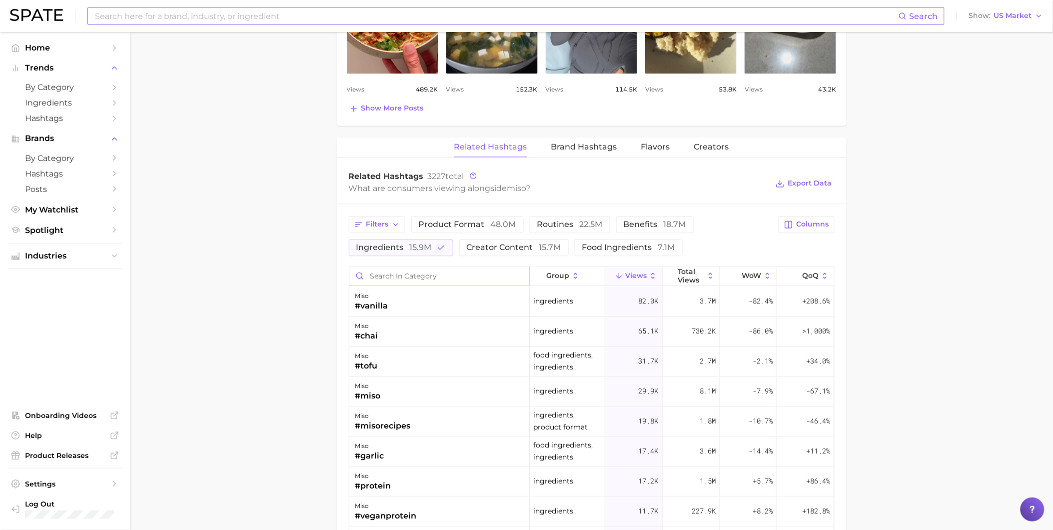
click at [430, 283] on input "Search in category" at bounding box center [439, 276] width 180 height 19
click at [440, 253] on button "ingredients 15.9m" at bounding box center [401, 247] width 104 height 17
click at [440, 275] on input "Search in category" at bounding box center [439, 276] width 180 height 19
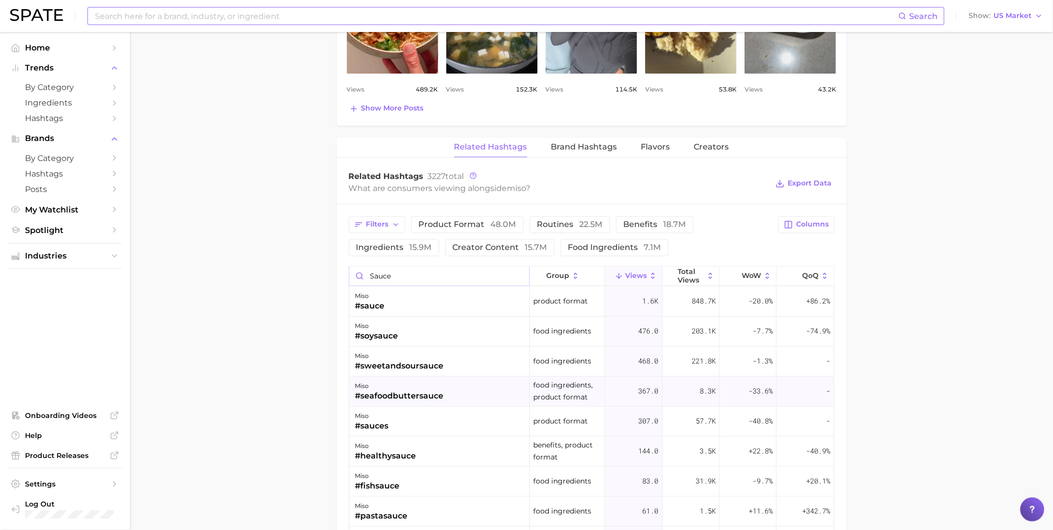
type input "sauce"
click at [452, 386] on div "miso #seafoodbuttersauce" at bounding box center [439, 392] width 180 height 30
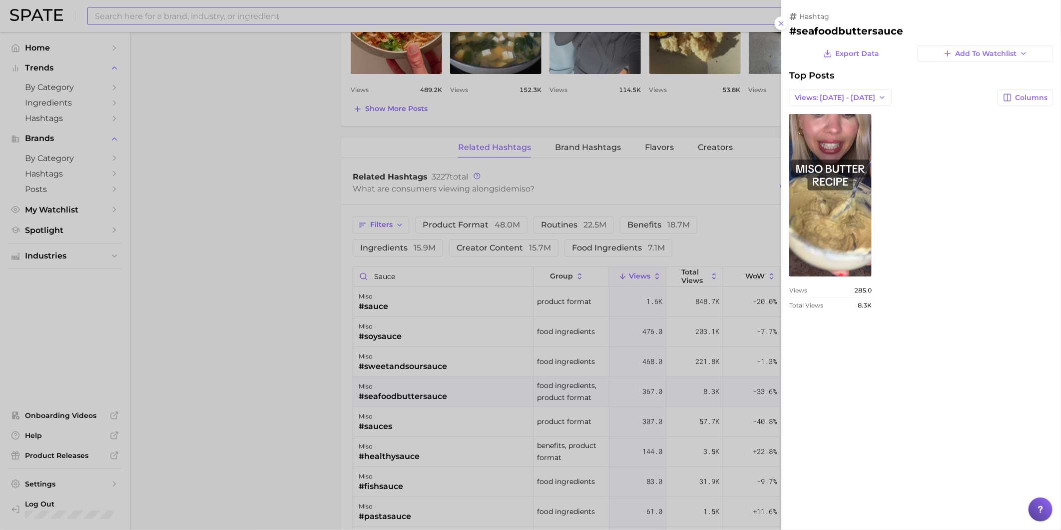
scroll to position [0, 0]
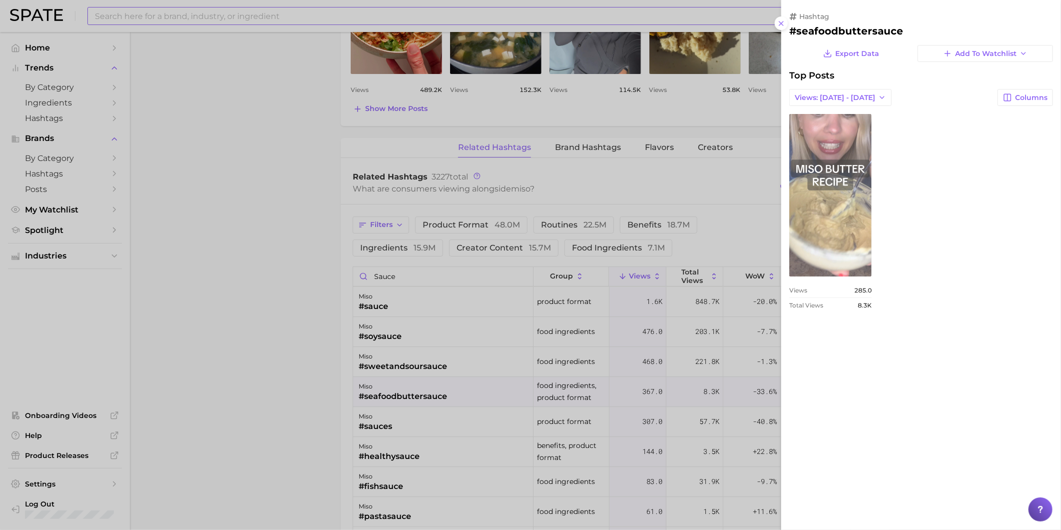
click at [845, 211] on link "view post on TikTok" at bounding box center [830, 195] width 82 height 162
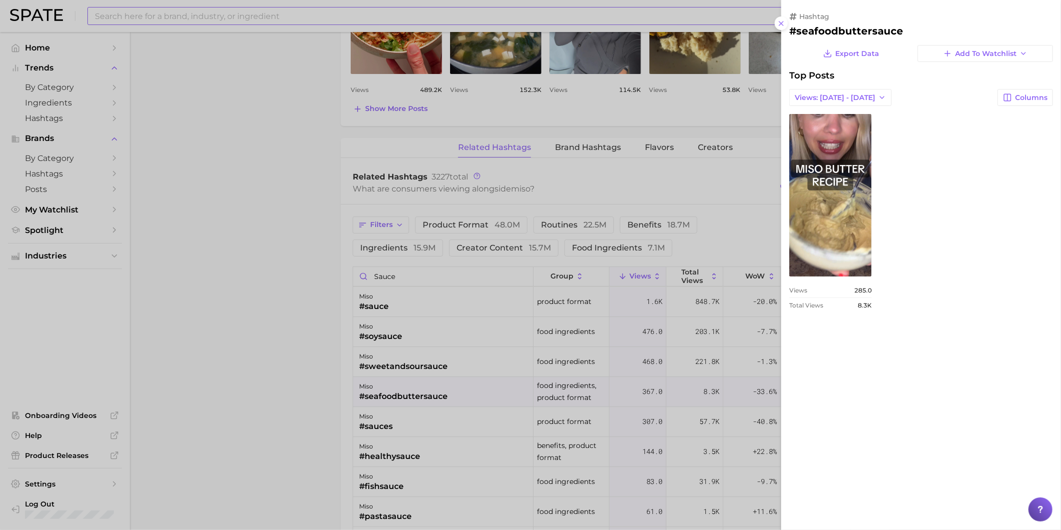
click at [427, 437] on div at bounding box center [530, 265] width 1061 height 530
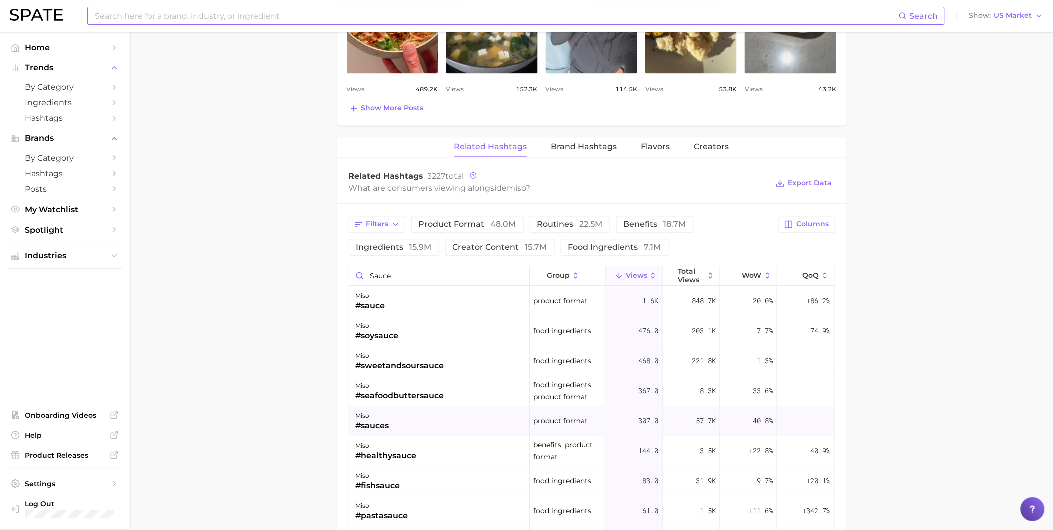
click at [422, 425] on div "miso #sauces" at bounding box center [439, 422] width 180 height 30
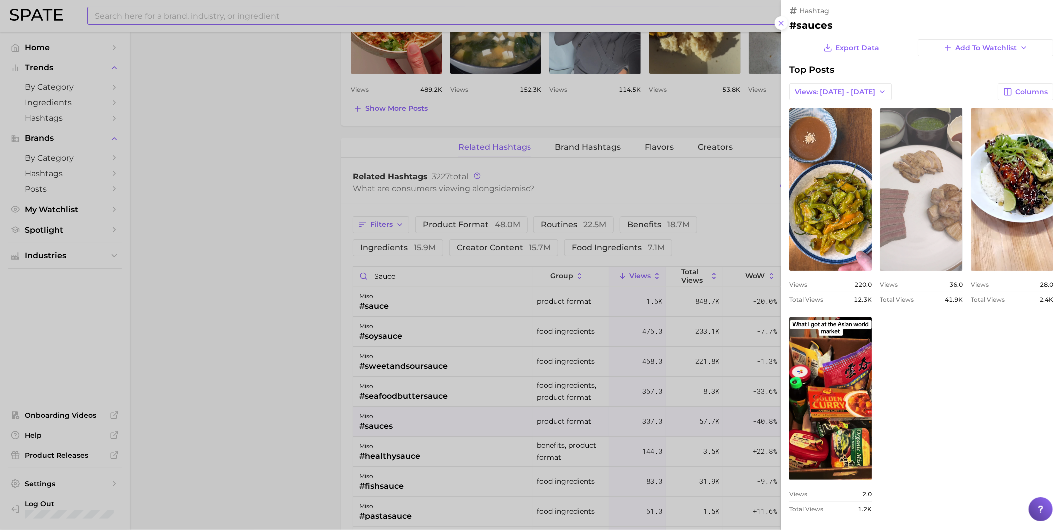
scroll to position [6, 0]
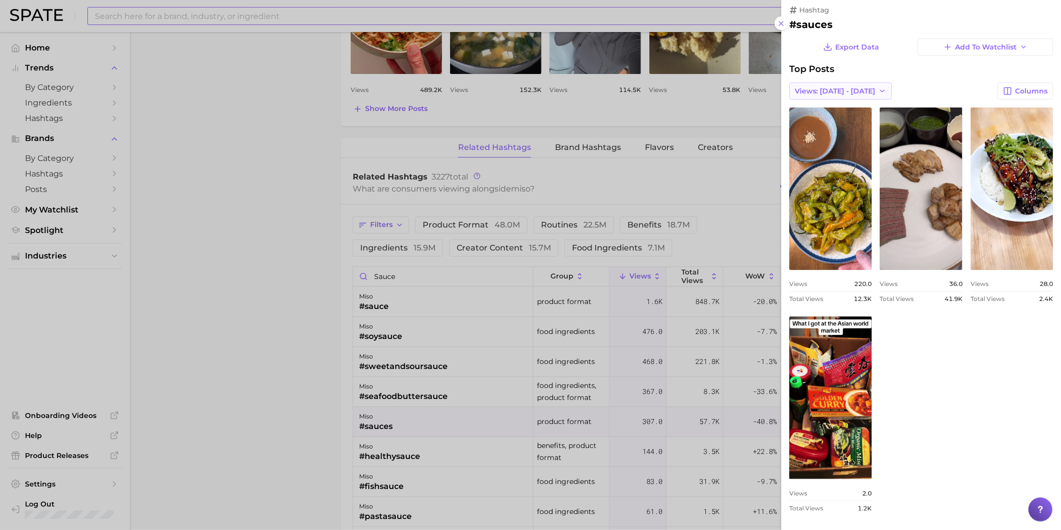
click at [857, 88] on span "Views: [DATE] - [DATE]" at bounding box center [835, 91] width 80 height 8
click at [856, 119] on button "Total Views" at bounding box center [844, 127] width 110 height 18
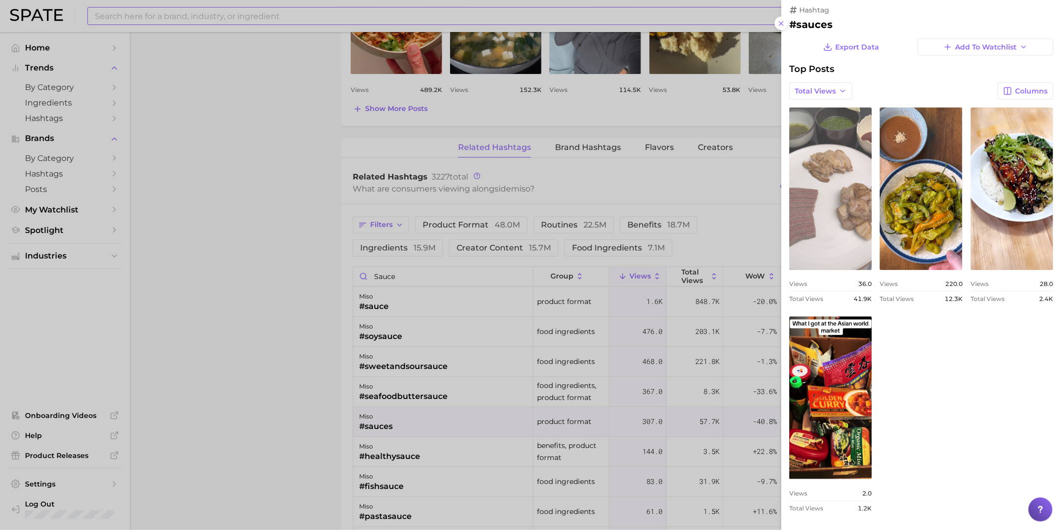
click at [854, 205] on link "view post on TikTok" at bounding box center [830, 188] width 82 height 162
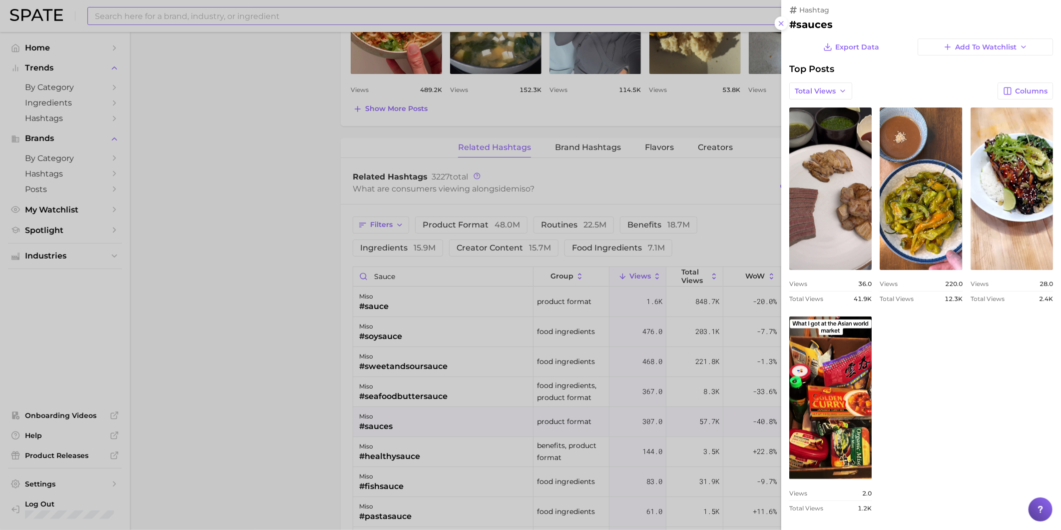
click at [443, 448] on div at bounding box center [530, 265] width 1061 height 530
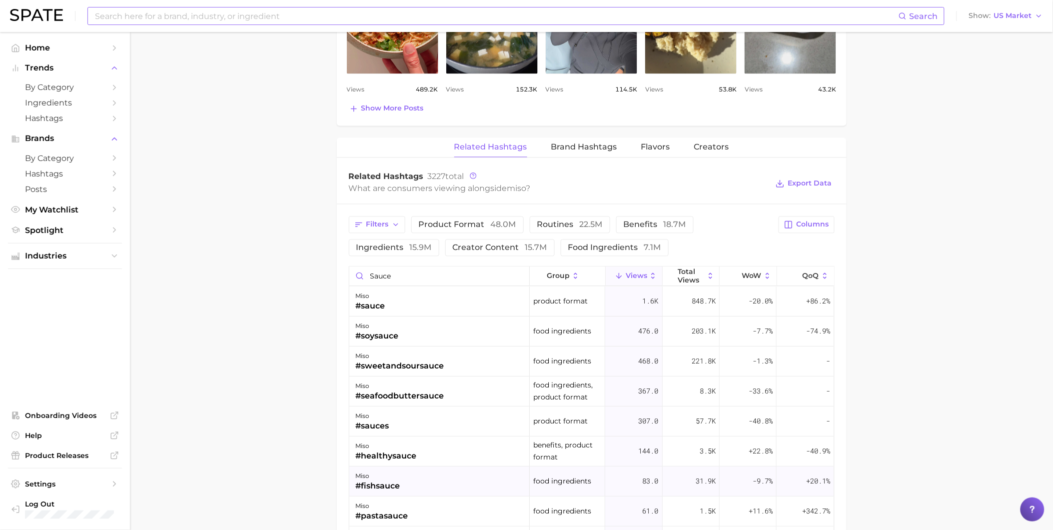
click at [439, 477] on div "miso #fishsauce" at bounding box center [439, 482] width 180 height 30
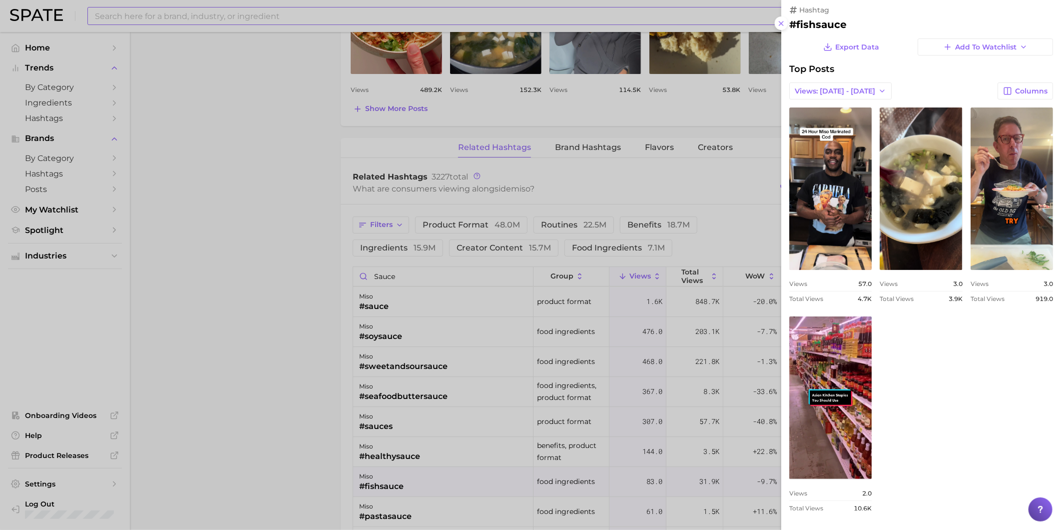
click at [311, 430] on div at bounding box center [530, 265] width 1061 height 530
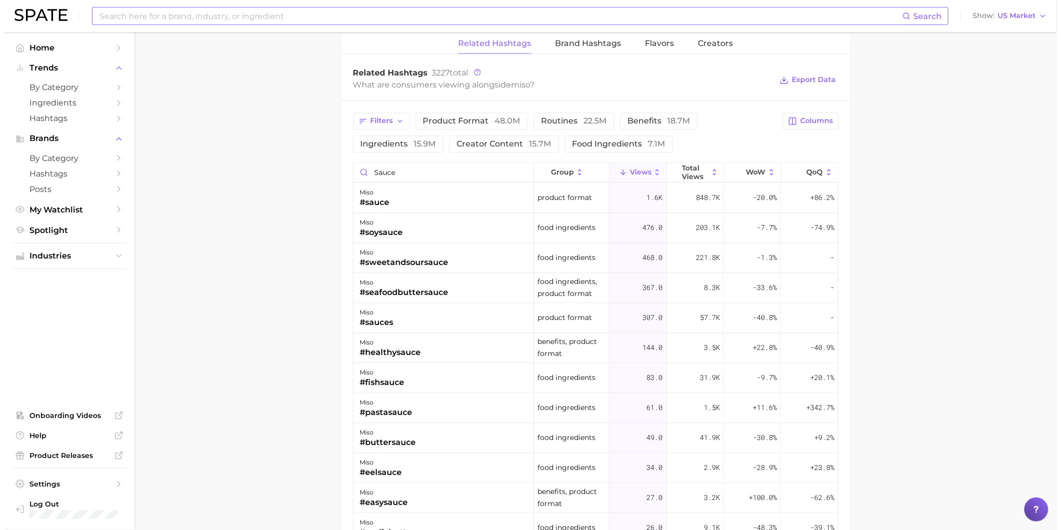
scroll to position [777, 0]
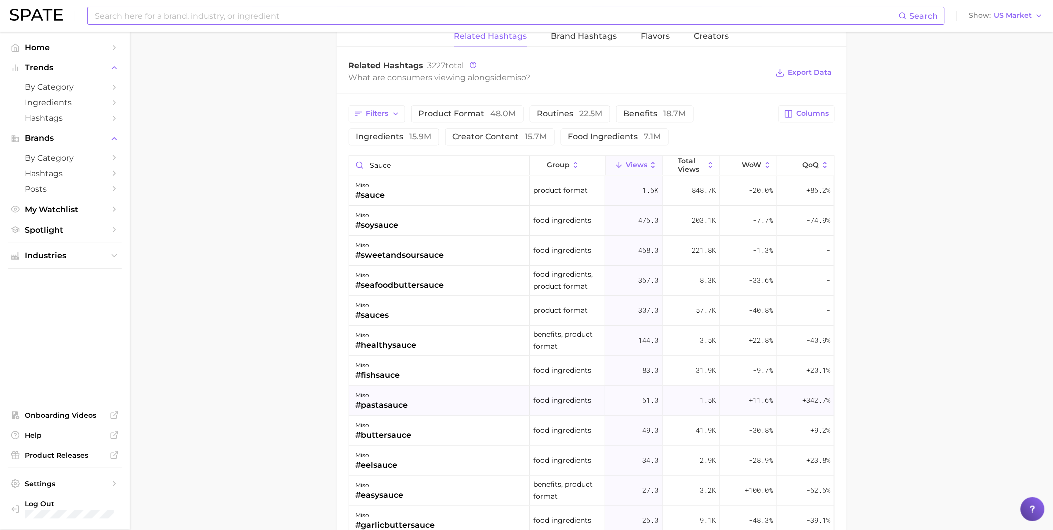
click at [381, 405] on div "#pastasauce" at bounding box center [381, 405] width 52 height 12
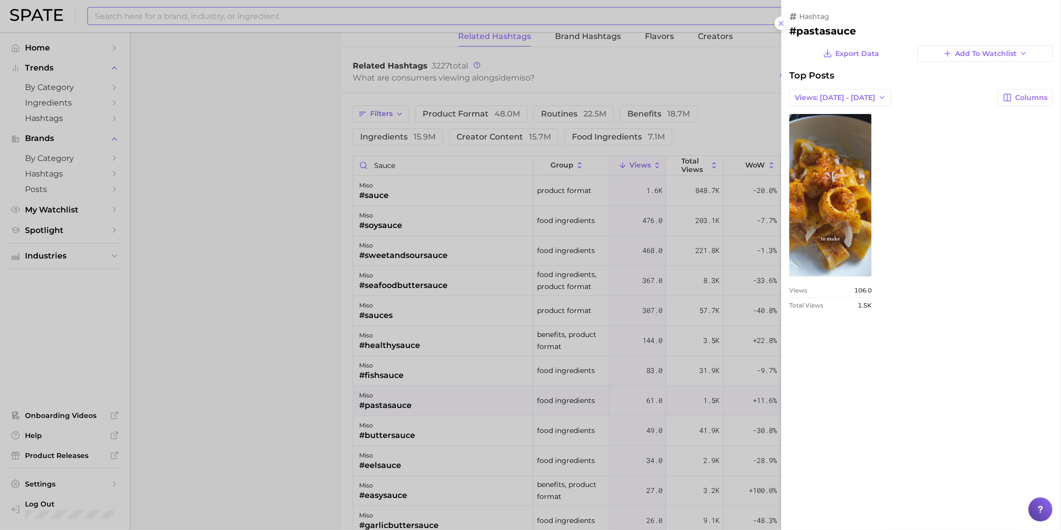
scroll to position [0, 0]
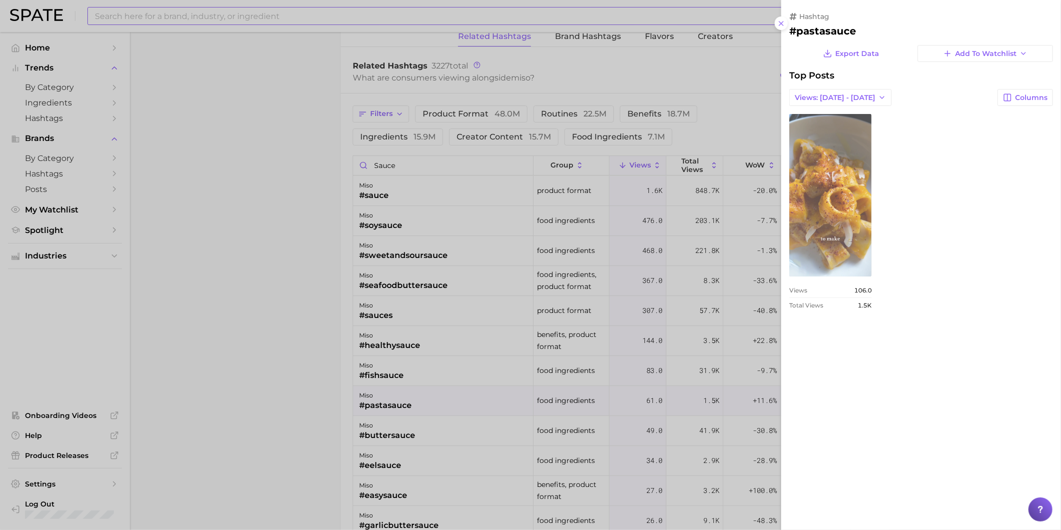
click at [843, 248] on link "view post on TikTok" at bounding box center [830, 195] width 82 height 162
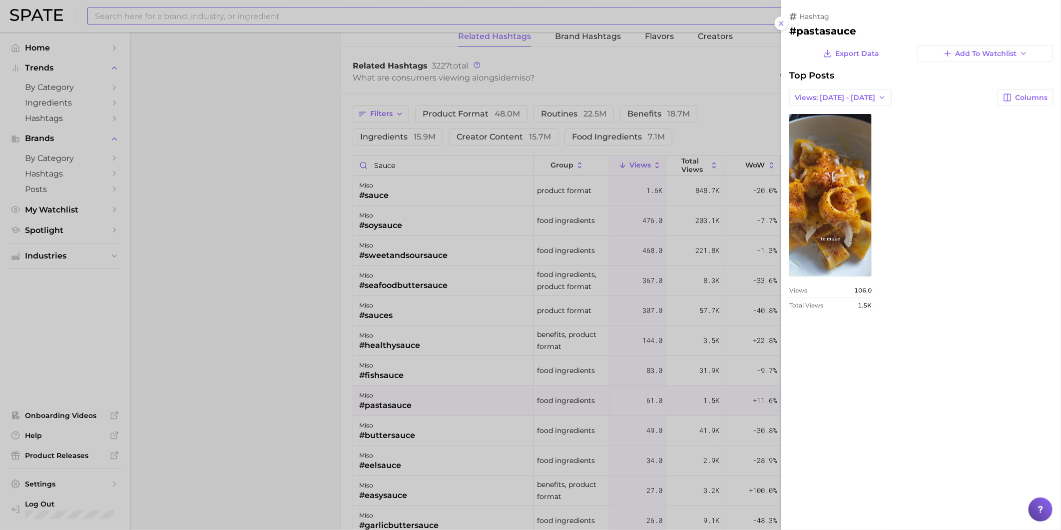
click at [450, 436] on div at bounding box center [530, 265] width 1061 height 530
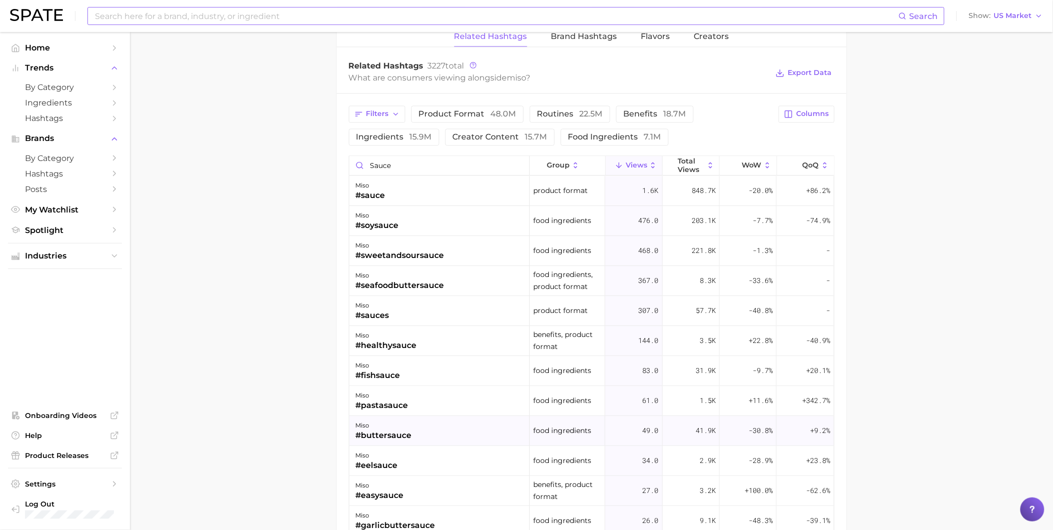
click at [397, 438] on div "#buttersauce" at bounding box center [383, 435] width 56 height 12
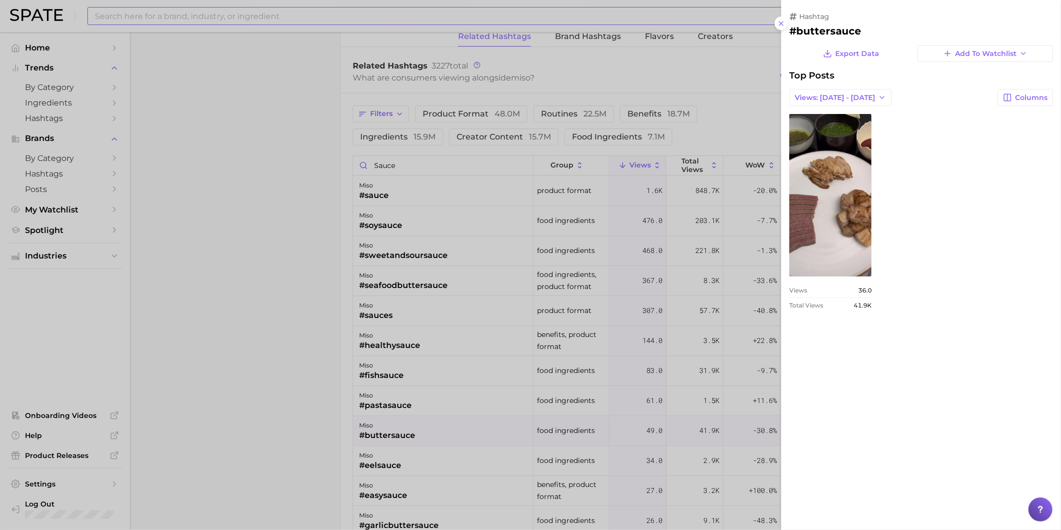
click at [385, 465] on div at bounding box center [530, 265] width 1061 height 530
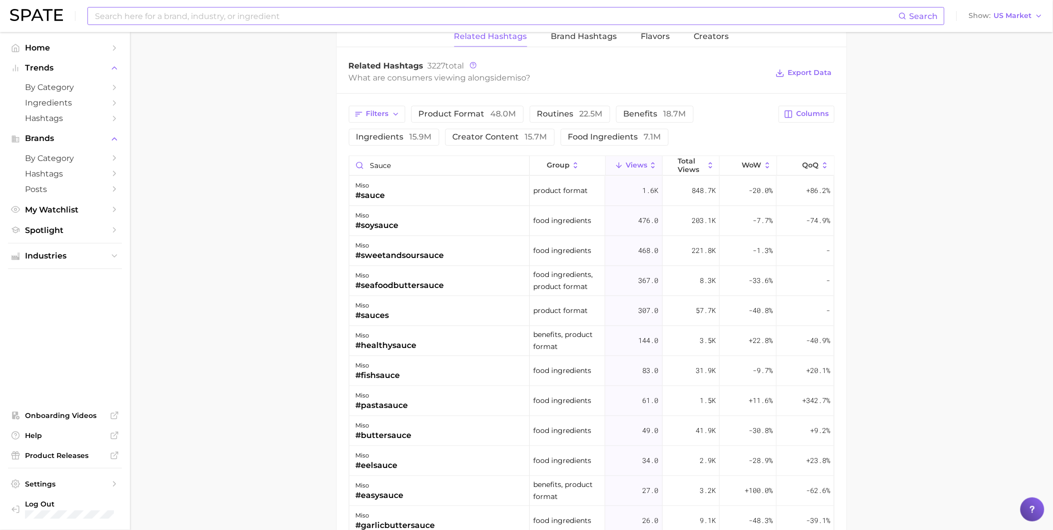
click at [387, 464] on div "#eelsauce" at bounding box center [376, 465] width 42 height 12
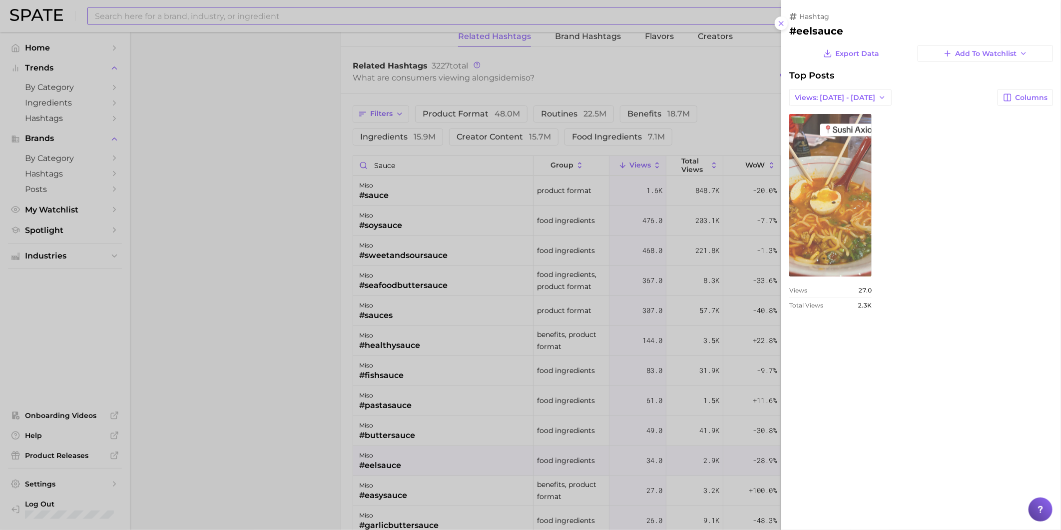
click at [797, 228] on link "view post on TikTok" at bounding box center [830, 195] width 82 height 162
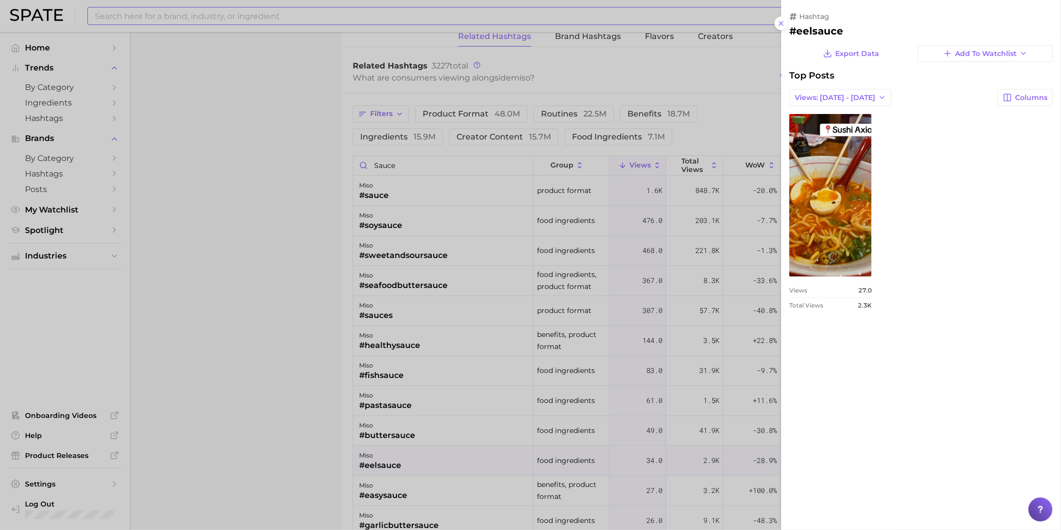
click at [452, 483] on div at bounding box center [530, 265] width 1061 height 530
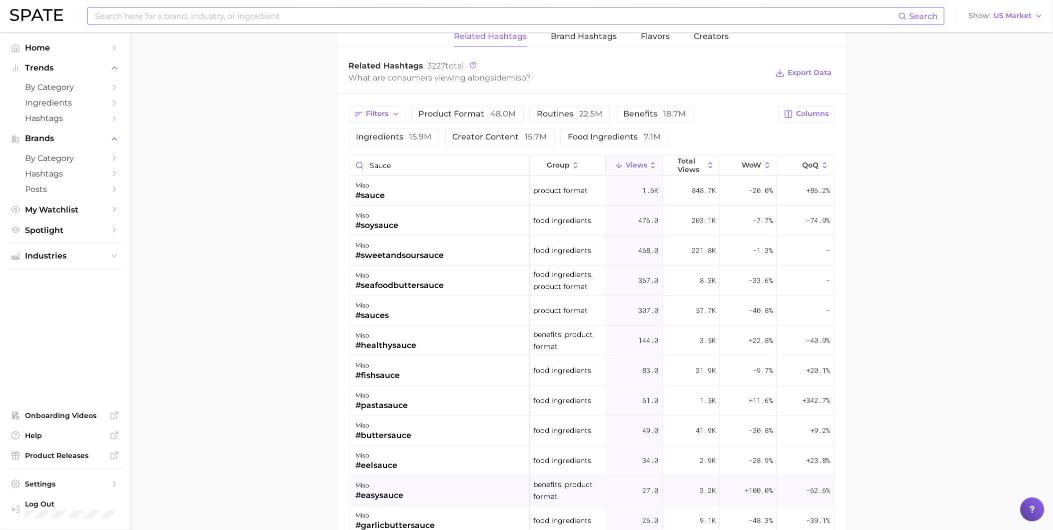
click at [391, 495] on div "#easysauce" at bounding box center [379, 495] width 48 height 12
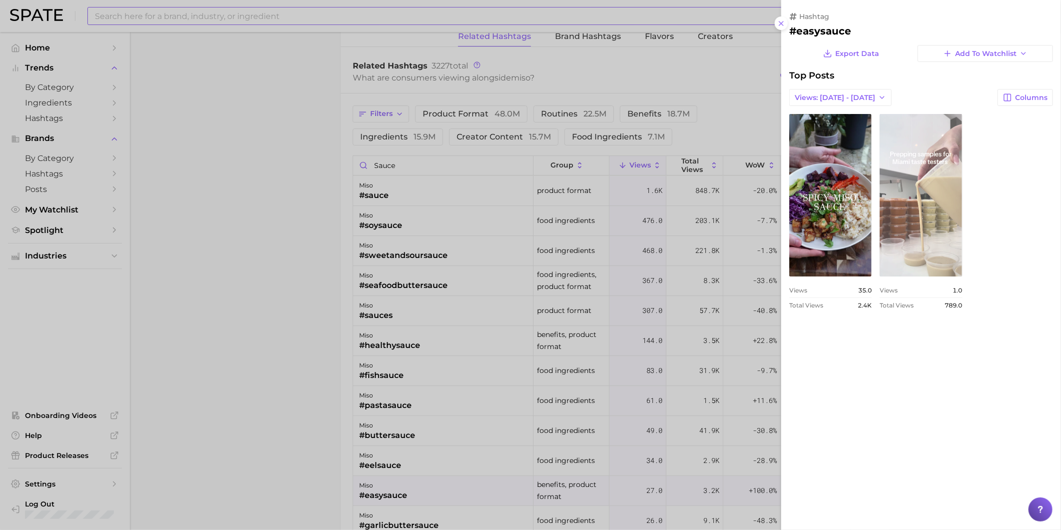
click at [899, 242] on link "view post on TikTok" at bounding box center [921, 195] width 82 height 162
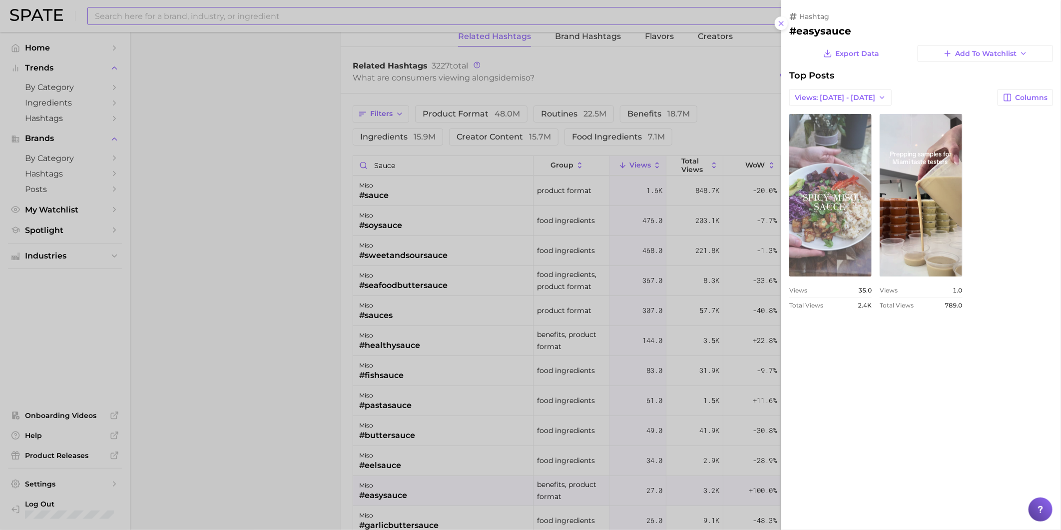
click at [812, 210] on link "view post on TikTok" at bounding box center [830, 195] width 82 height 162
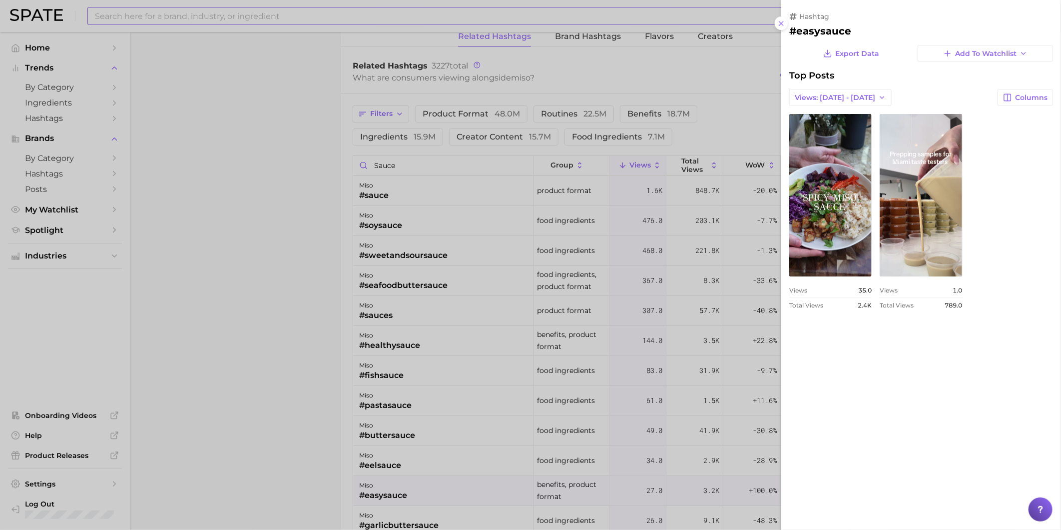
click at [256, 483] on div at bounding box center [530, 265] width 1061 height 530
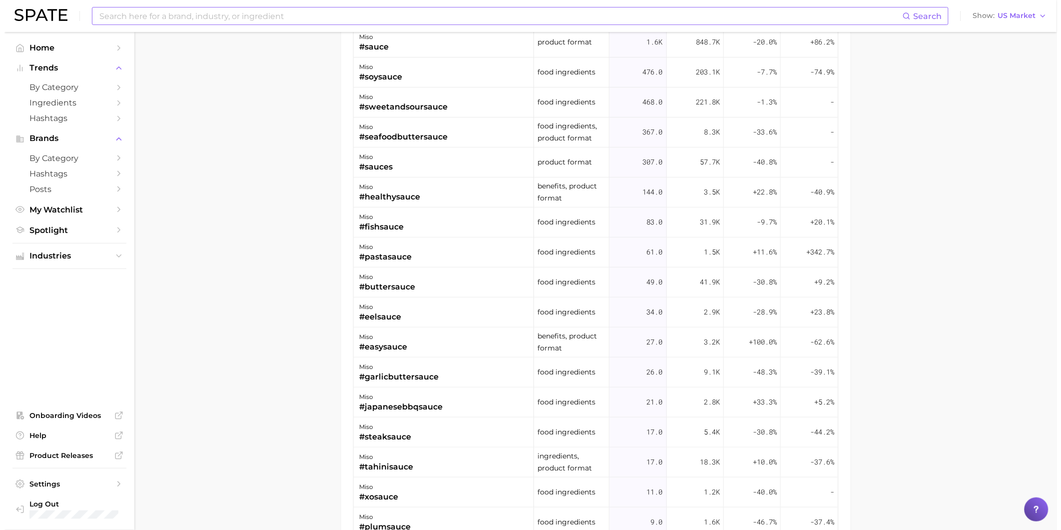
scroll to position [943, 0]
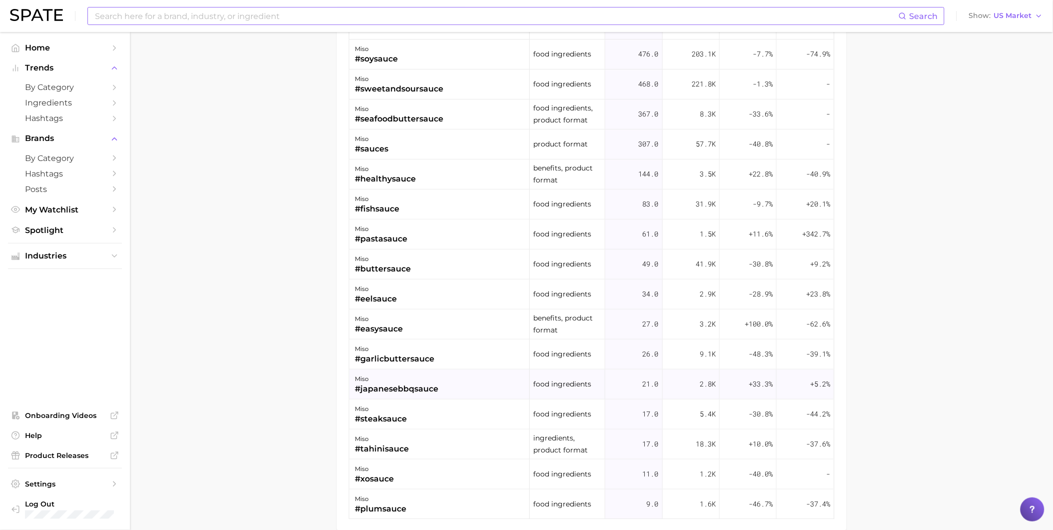
click at [421, 390] on div "#japanesebbqsauce" at bounding box center [396, 389] width 83 height 12
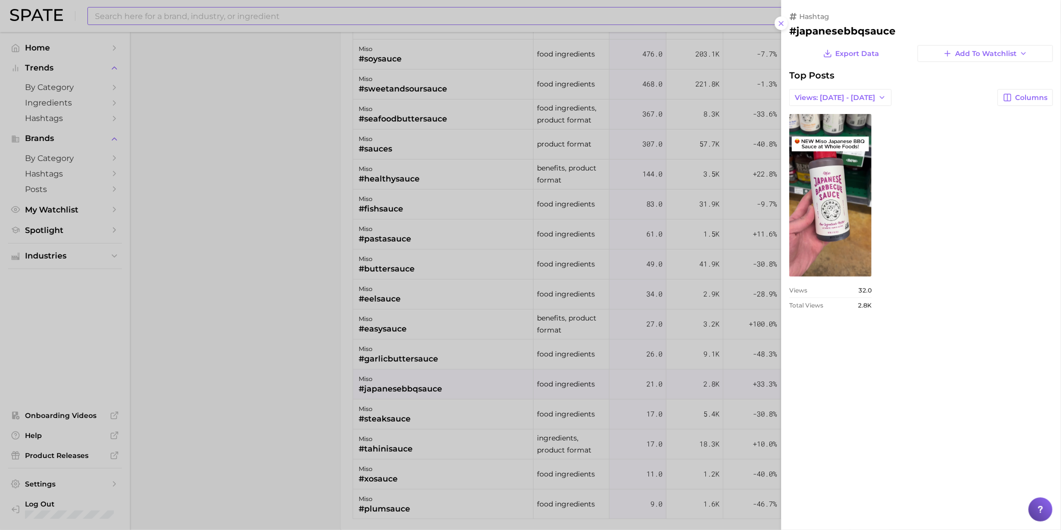
scroll to position [0, 0]
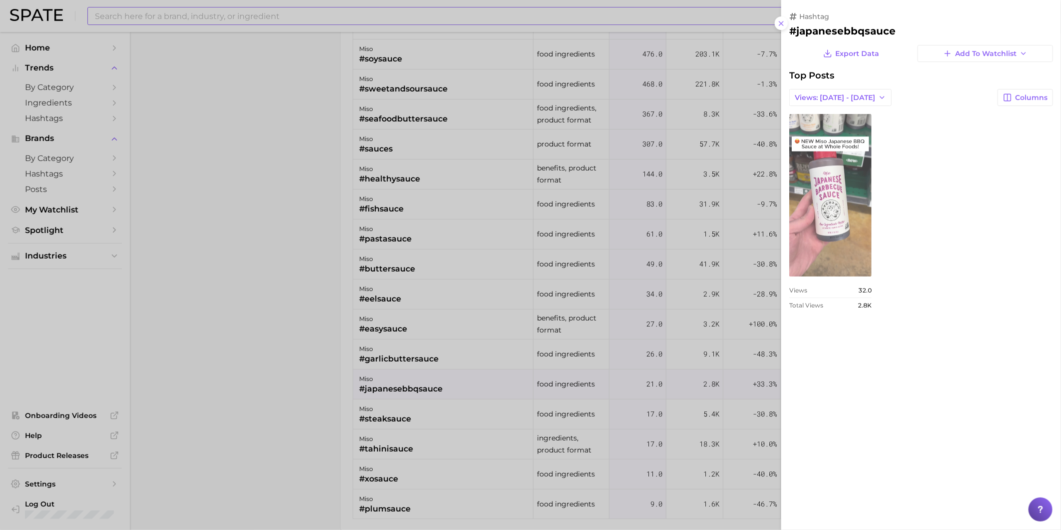
click at [825, 220] on link "view post on TikTok" at bounding box center [830, 195] width 82 height 162
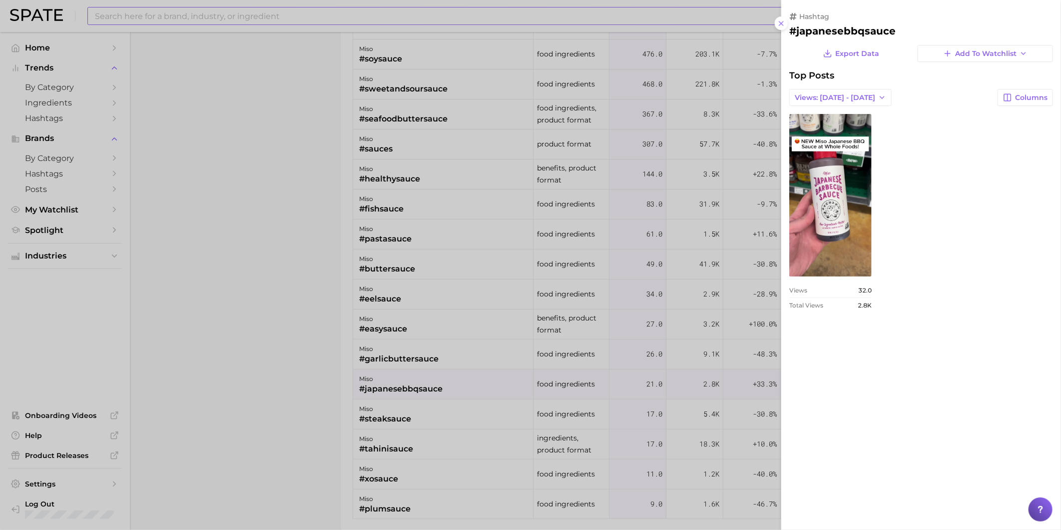
click at [427, 438] on div at bounding box center [530, 265] width 1061 height 530
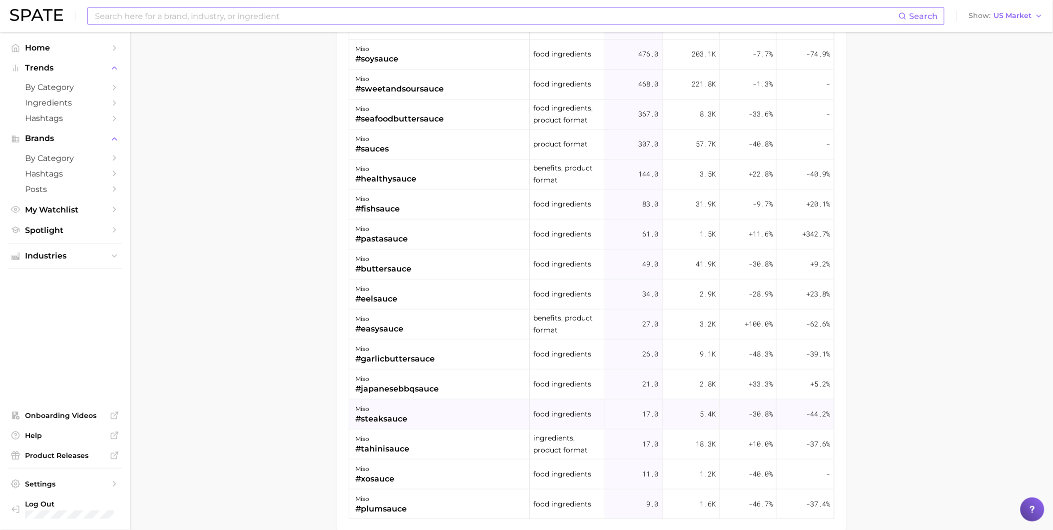
click at [420, 425] on div "miso #steaksauce" at bounding box center [439, 414] width 180 height 30
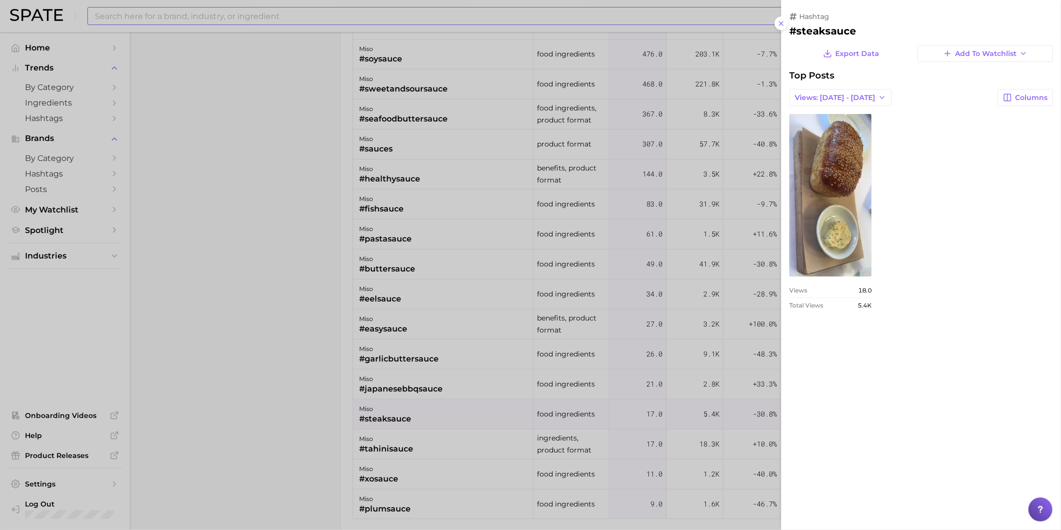
click at [392, 465] on div at bounding box center [530, 265] width 1061 height 530
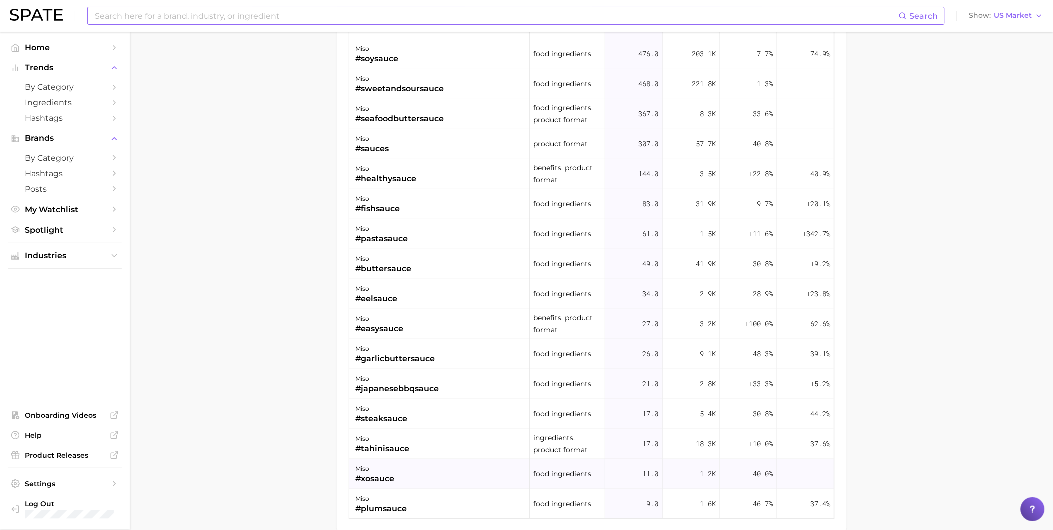
click at [395, 482] on div "miso #xosauce" at bounding box center [439, 474] width 180 height 30
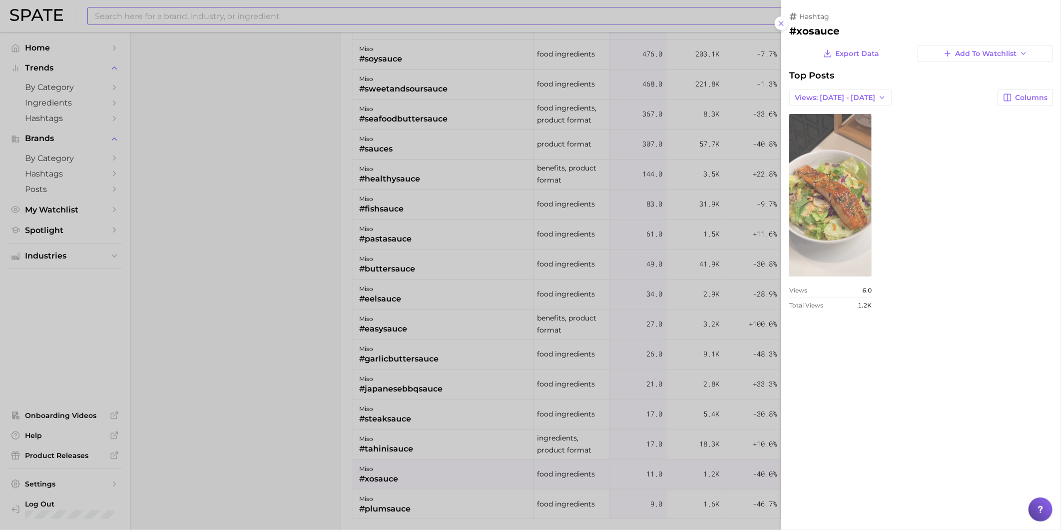
click at [847, 191] on link "view post on TikTok" at bounding box center [830, 195] width 82 height 162
